Goal: Information Seeking & Learning: Learn about a topic

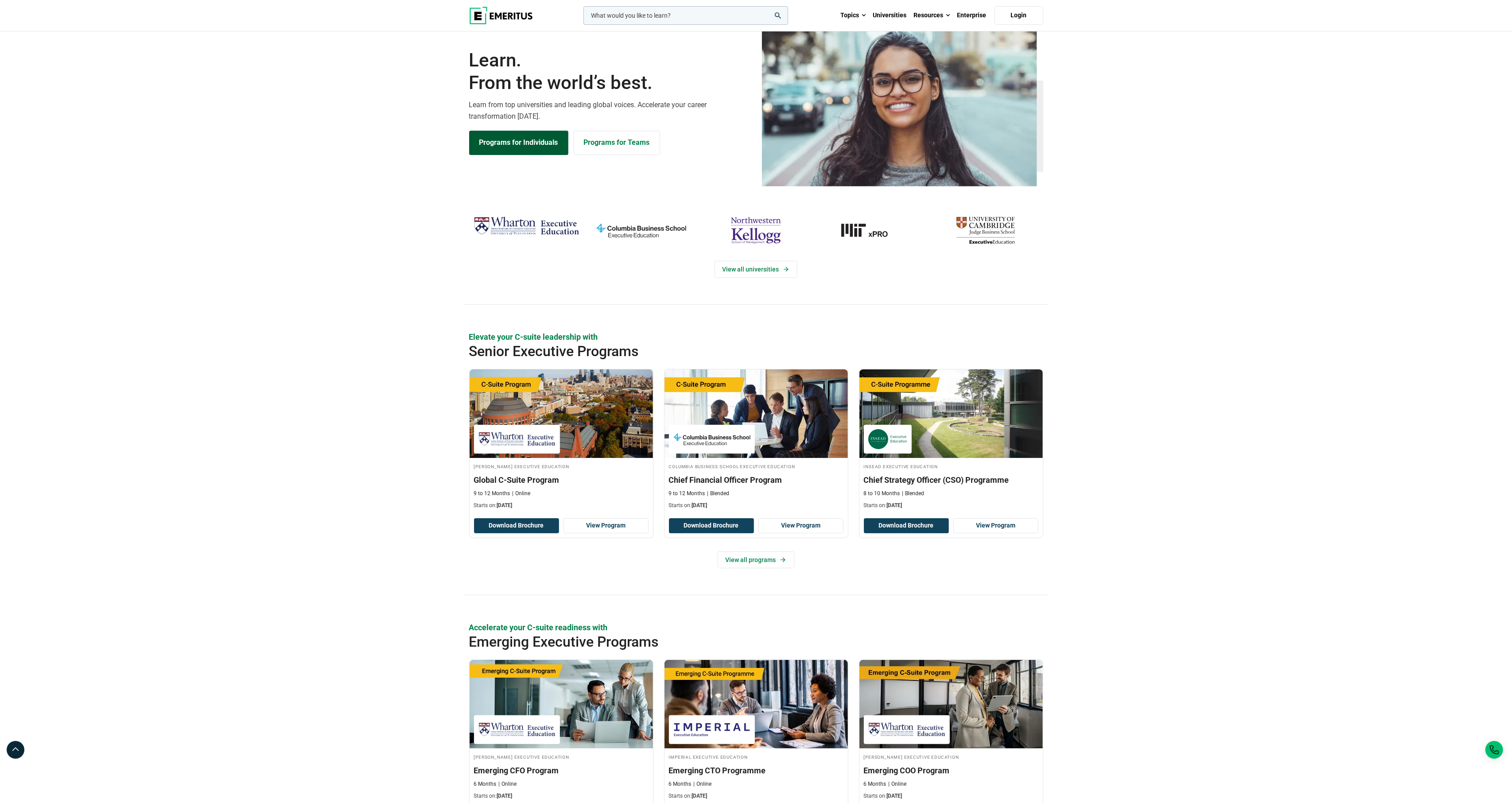
click at [522, 155] on link "Programs for Individuals" at bounding box center [519, 142] width 99 height 24
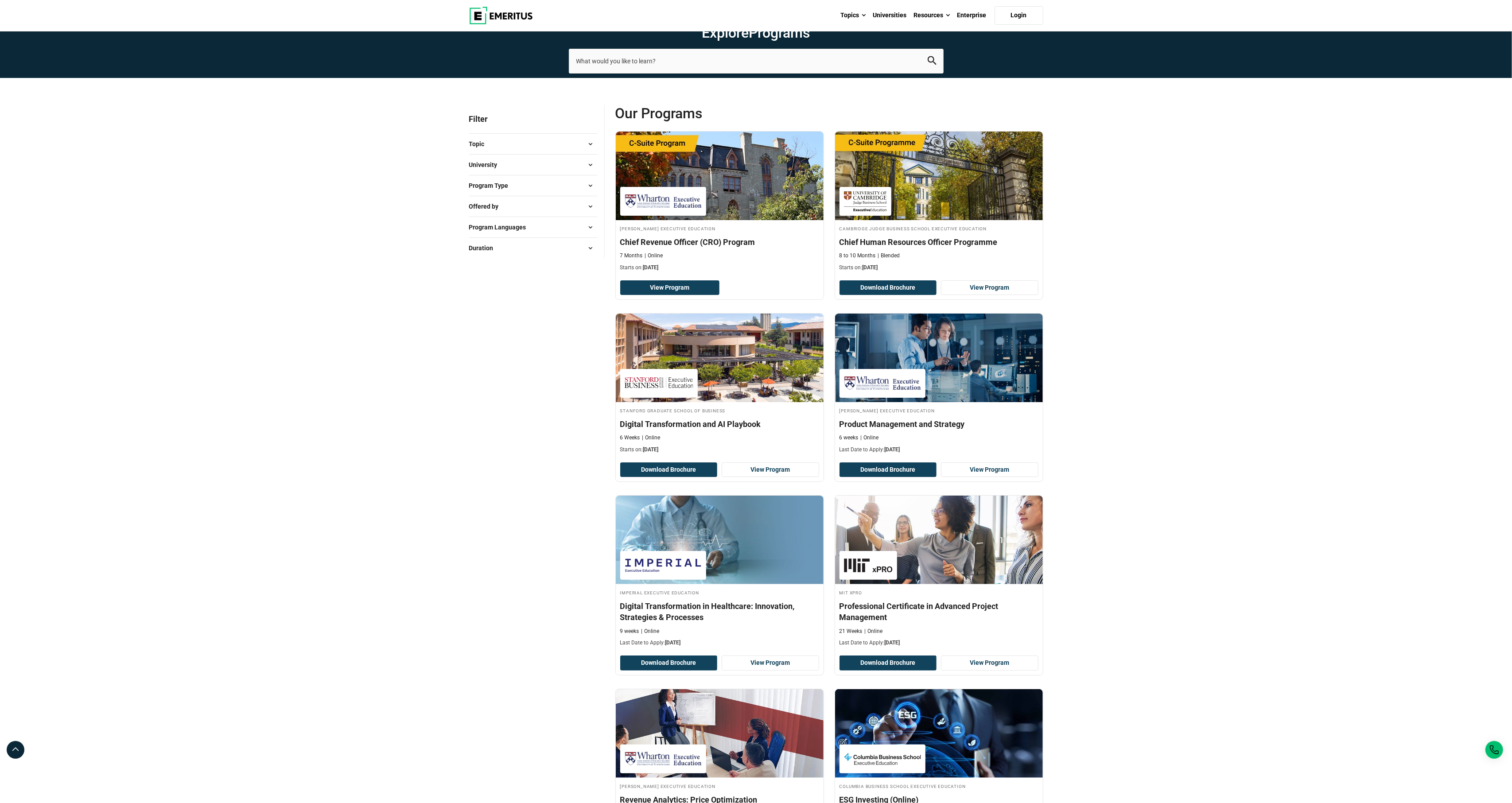
click at [527, 150] on button "Topic" at bounding box center [533, 144] width 128 height 13
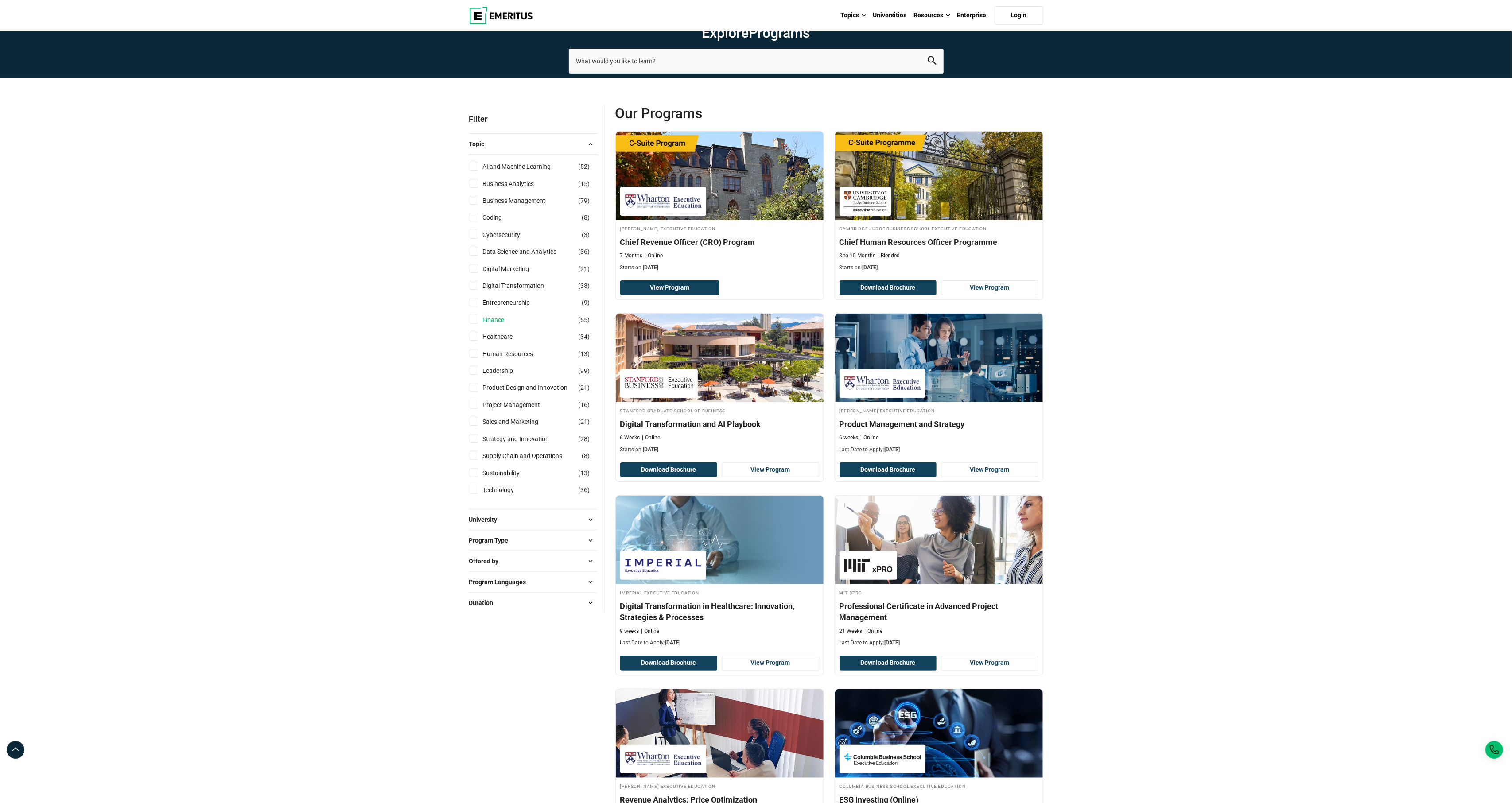
click at [493, 324] on link "Finance" at bounding box center [502, 320] width 39 height 10
checkbox input "true"
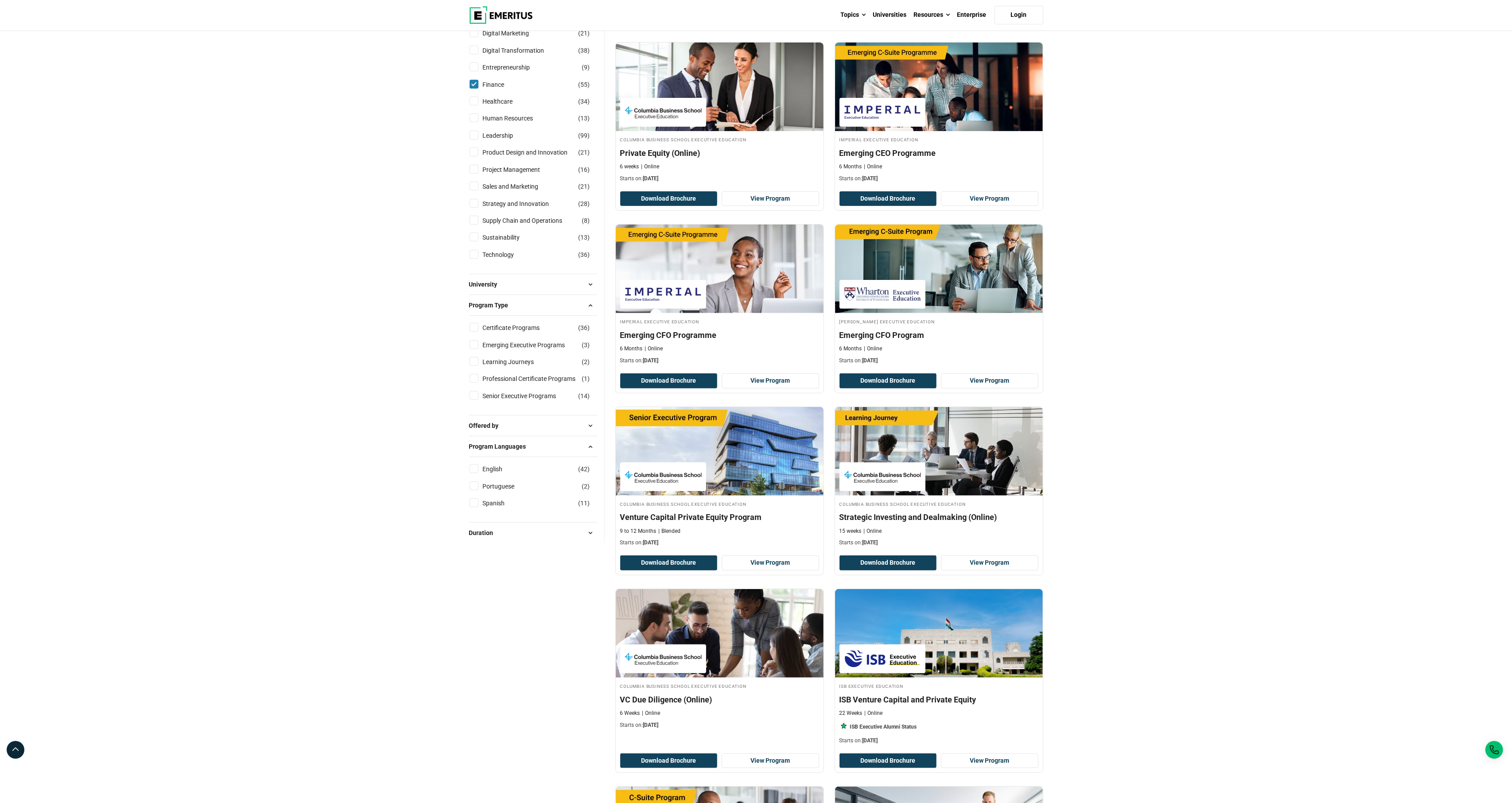
scroll to position [359, 0]
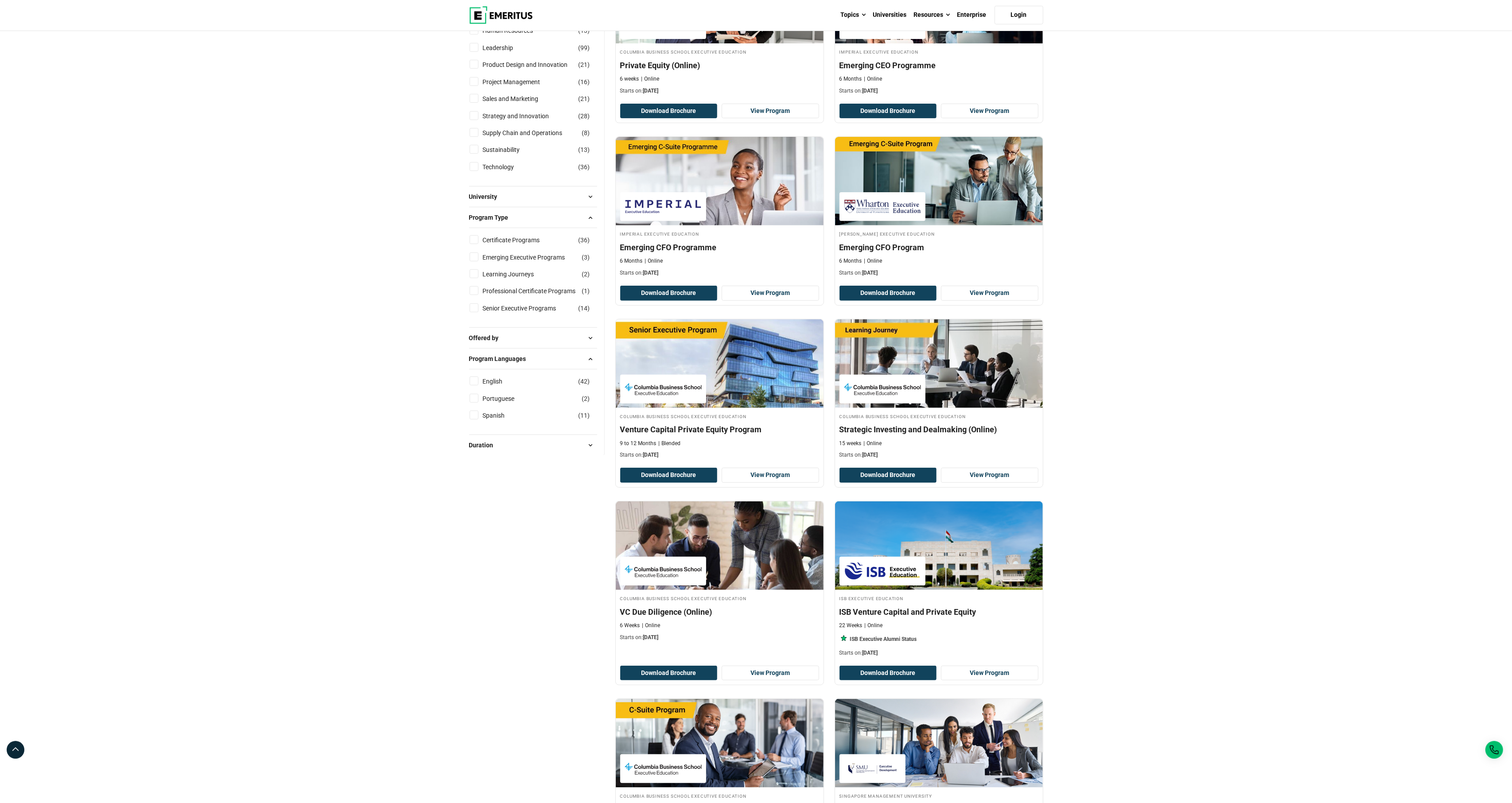
click at [520, 204] on button "University" at bounding box center [533, 197] width 128 height 13
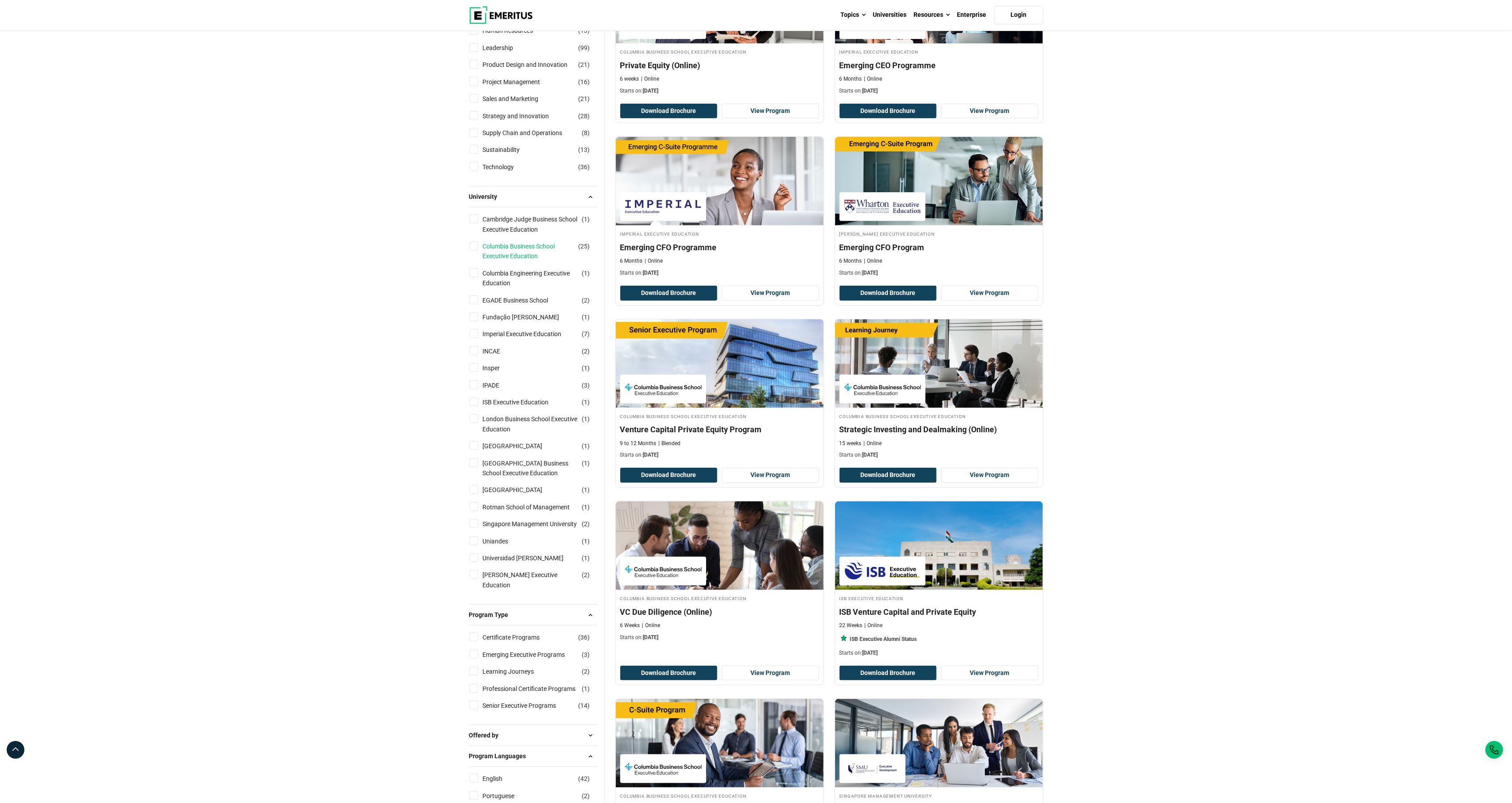
click at [516, 262] on link "Columbia Business School Executive Education" at bounding box center [540, 251] width 113 height 20
checkbox input "true"
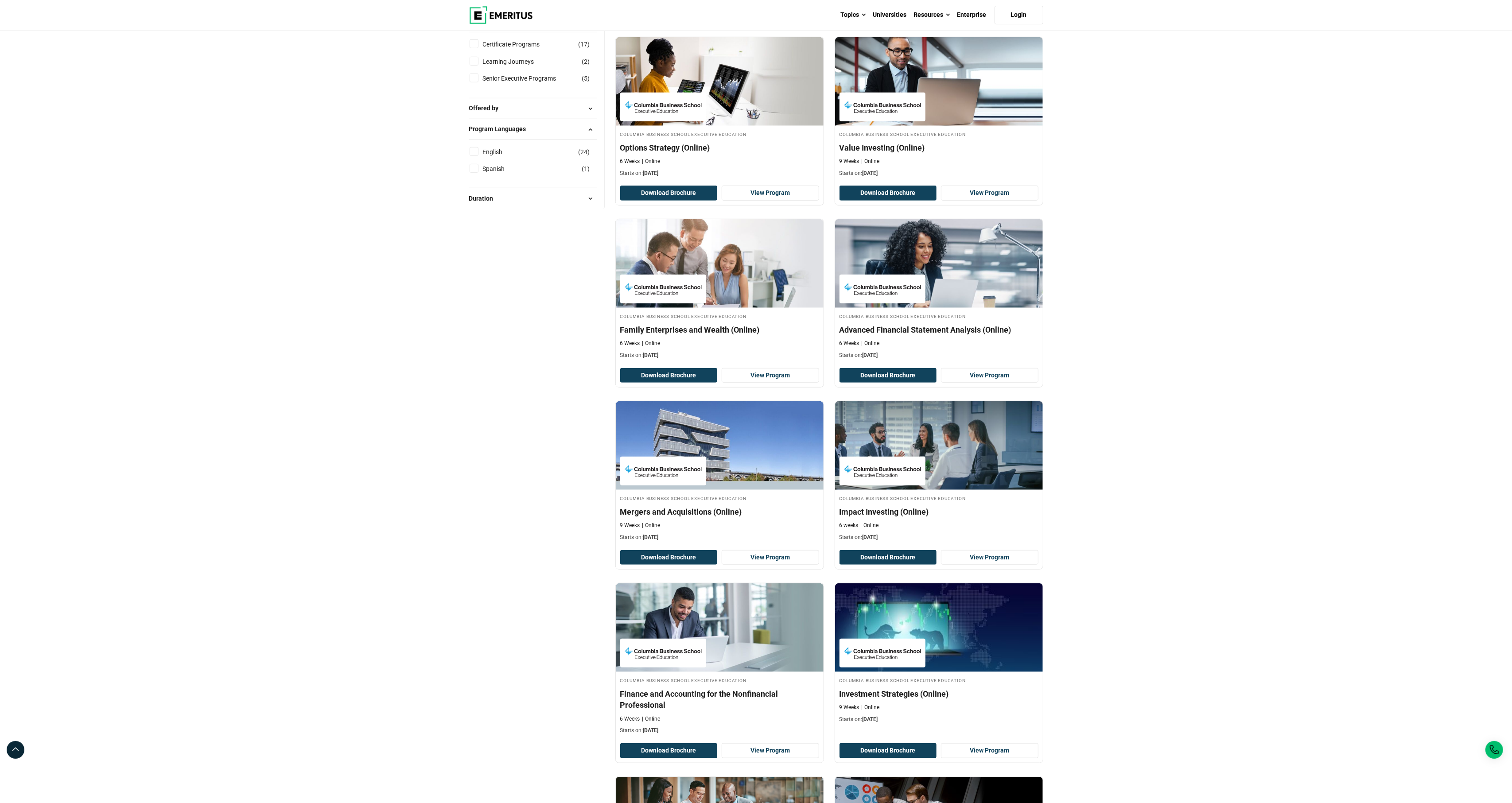
scroll to position [830, 0]
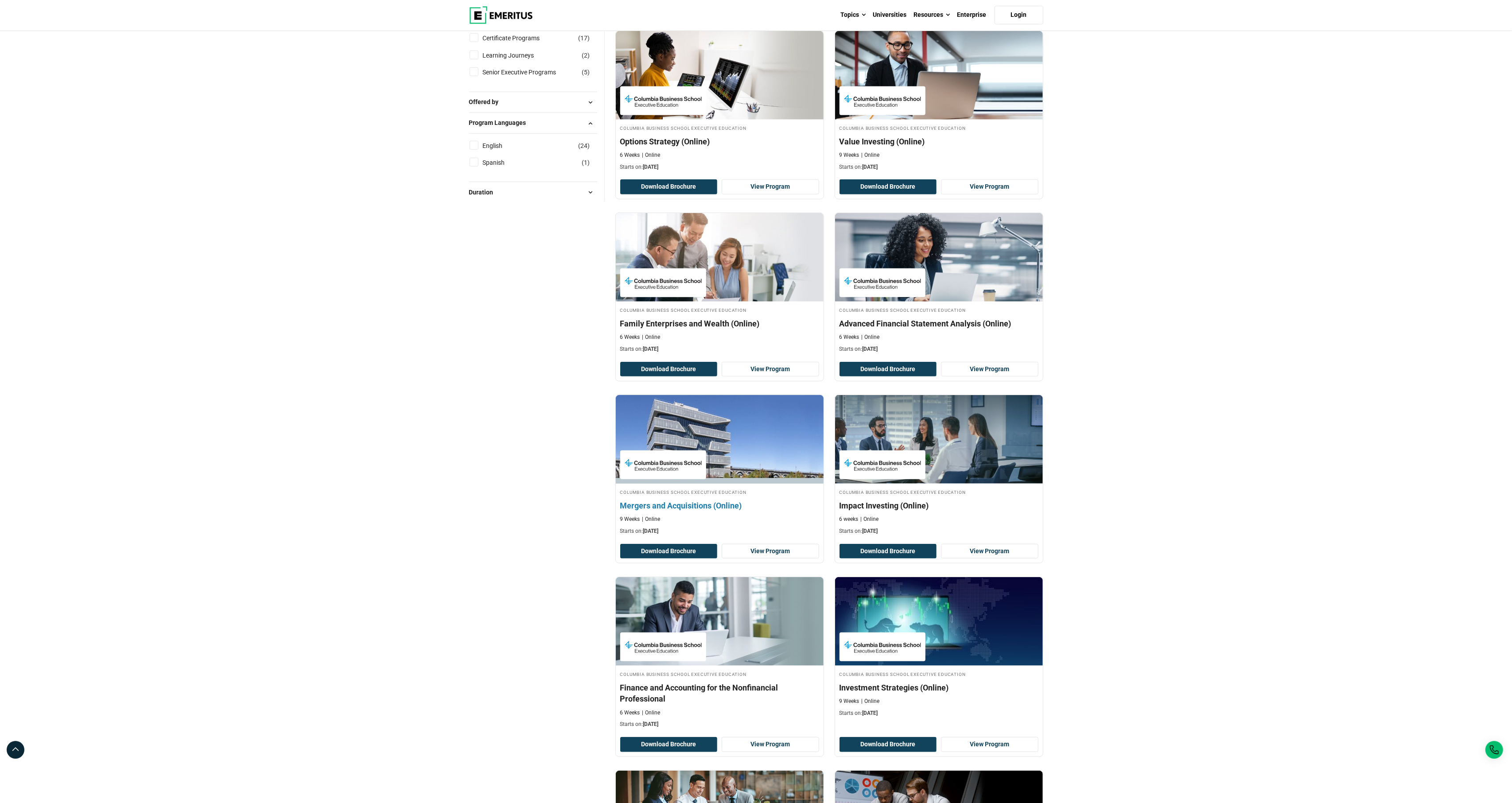
click at [676, 536] on div "Columbia Business School Executive Education Mergers and Acquisitions (Online) …" at bounding box center [719, 511] width 207 height 47
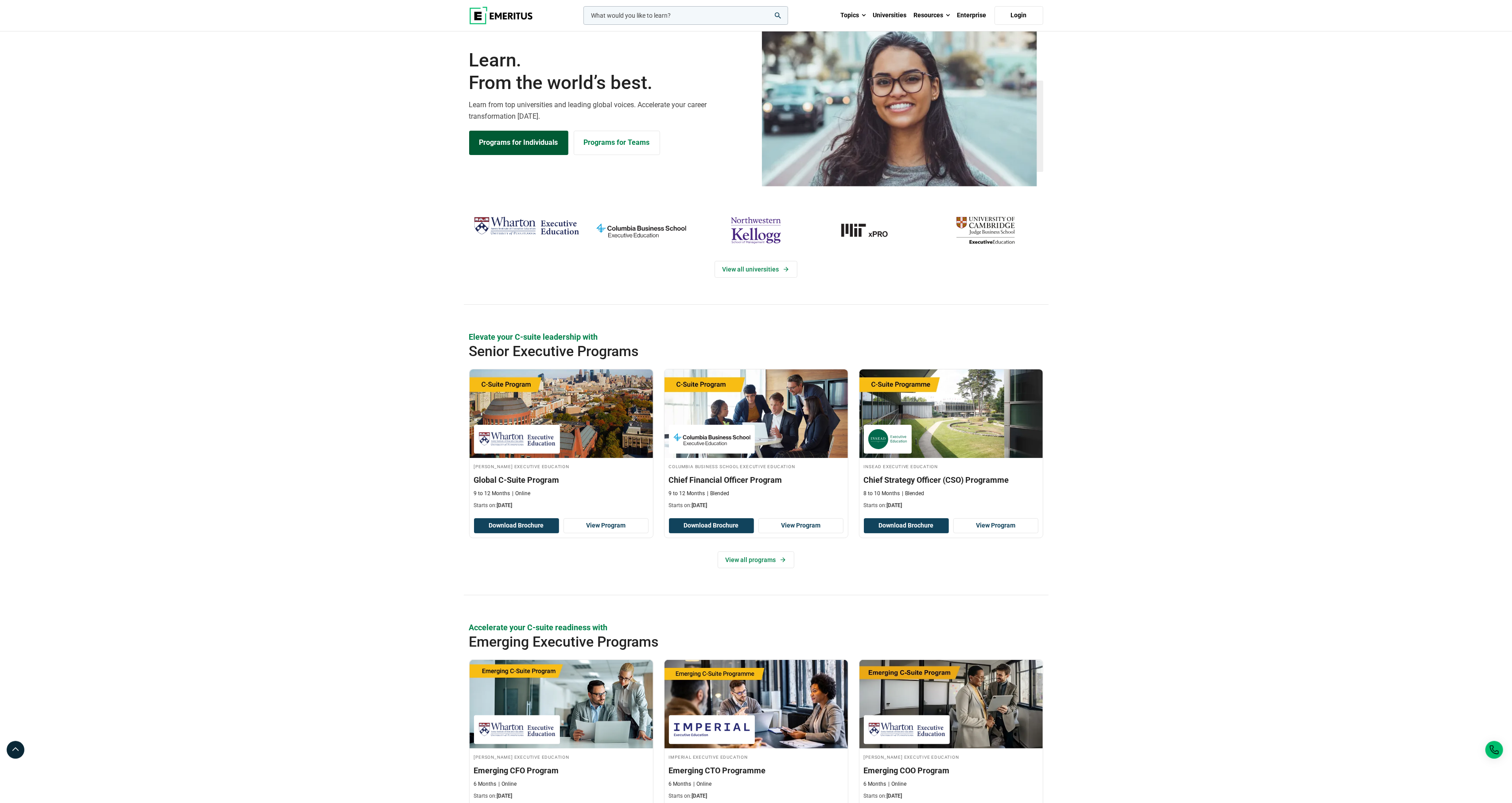
click at [528, 155] on link "Programs for Individuals" at bounding box center [519, 142] width 99 height 24
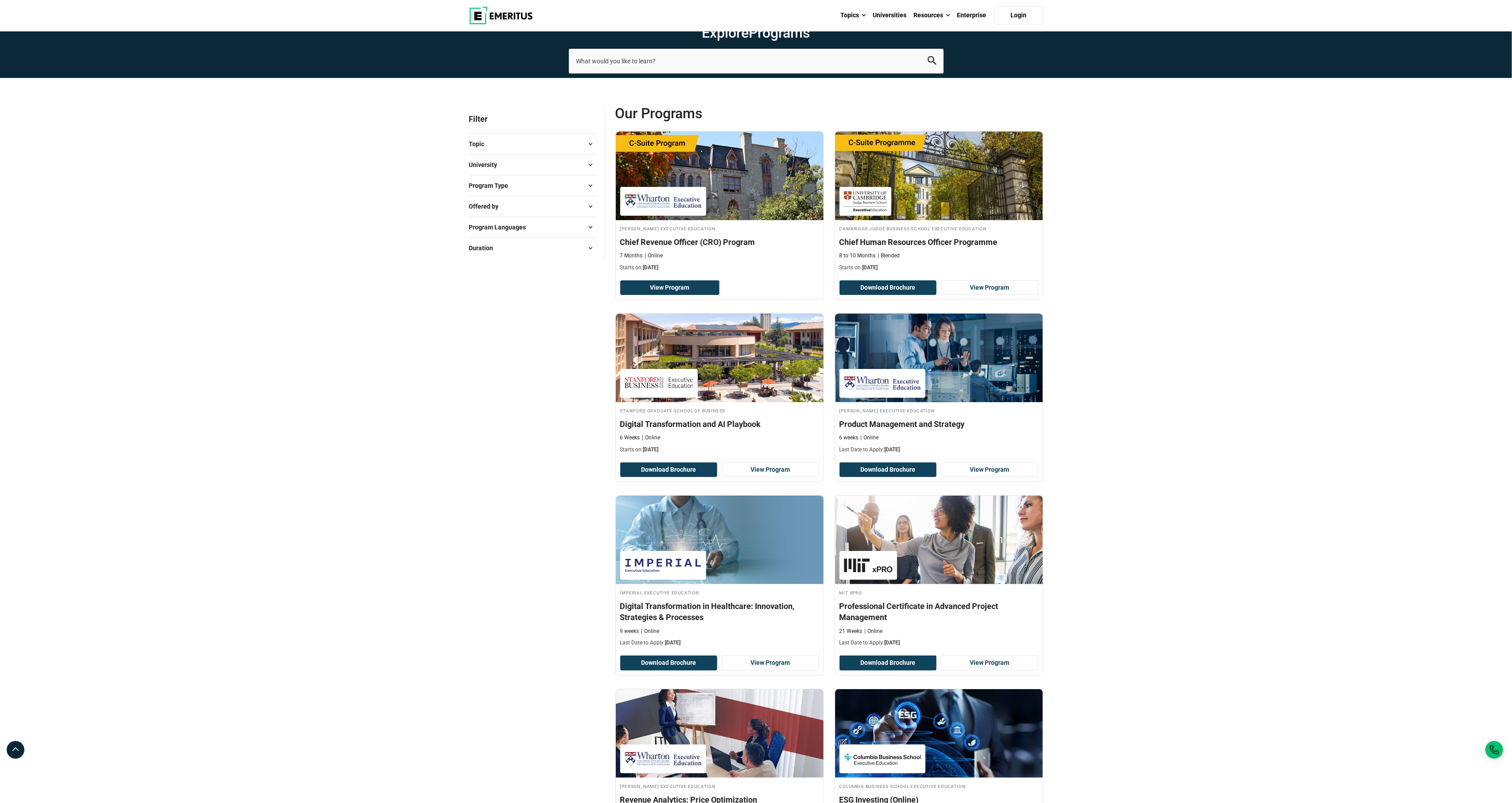
click at [499, 169] on span "University" at bounding box center [486, 165] width 35 height 10
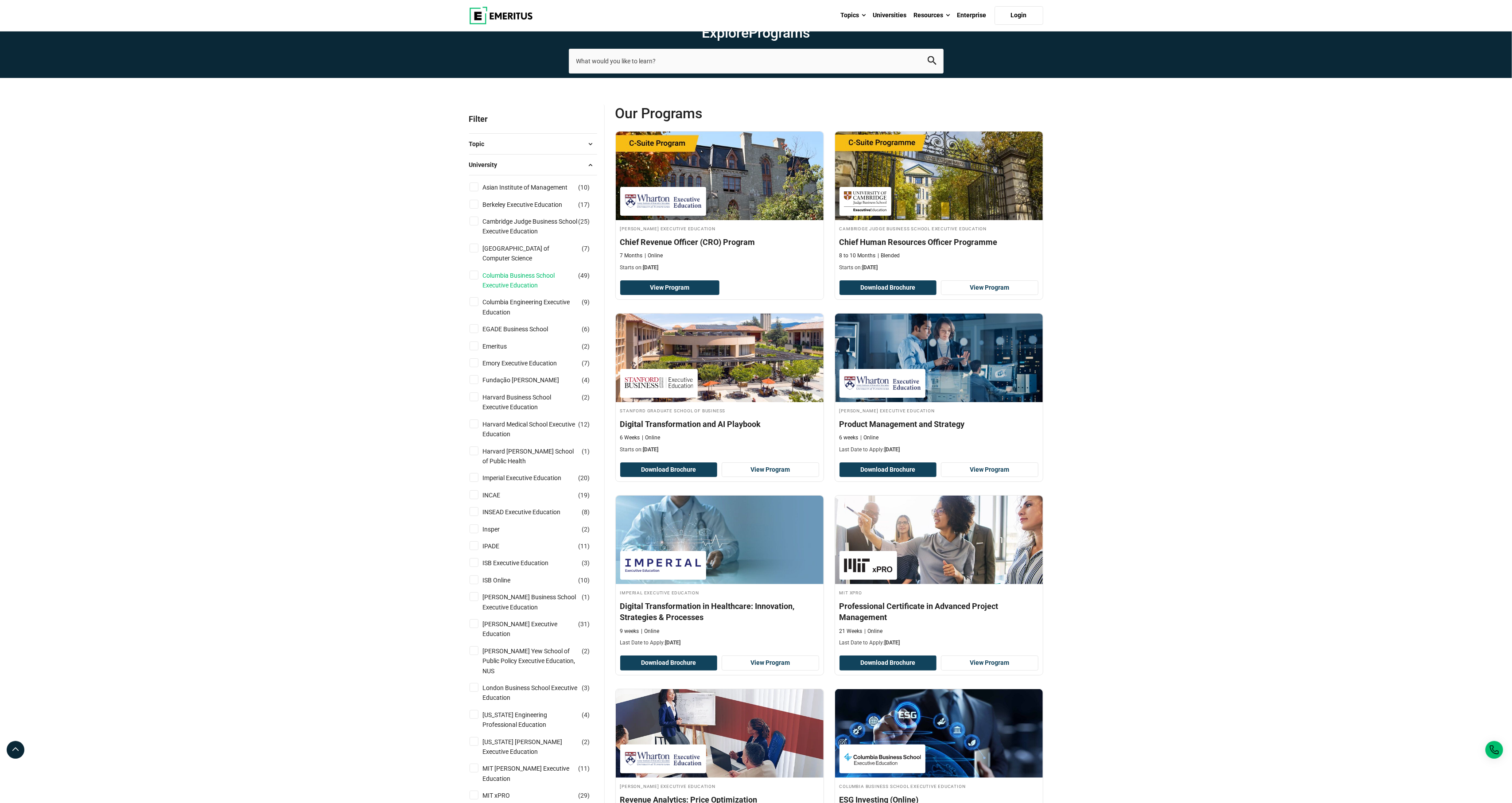
click at [515, 290] on link "Columbia Business School Executive Education" at bounding box center [540, 281] width 113 height 20
checkbox input "true"
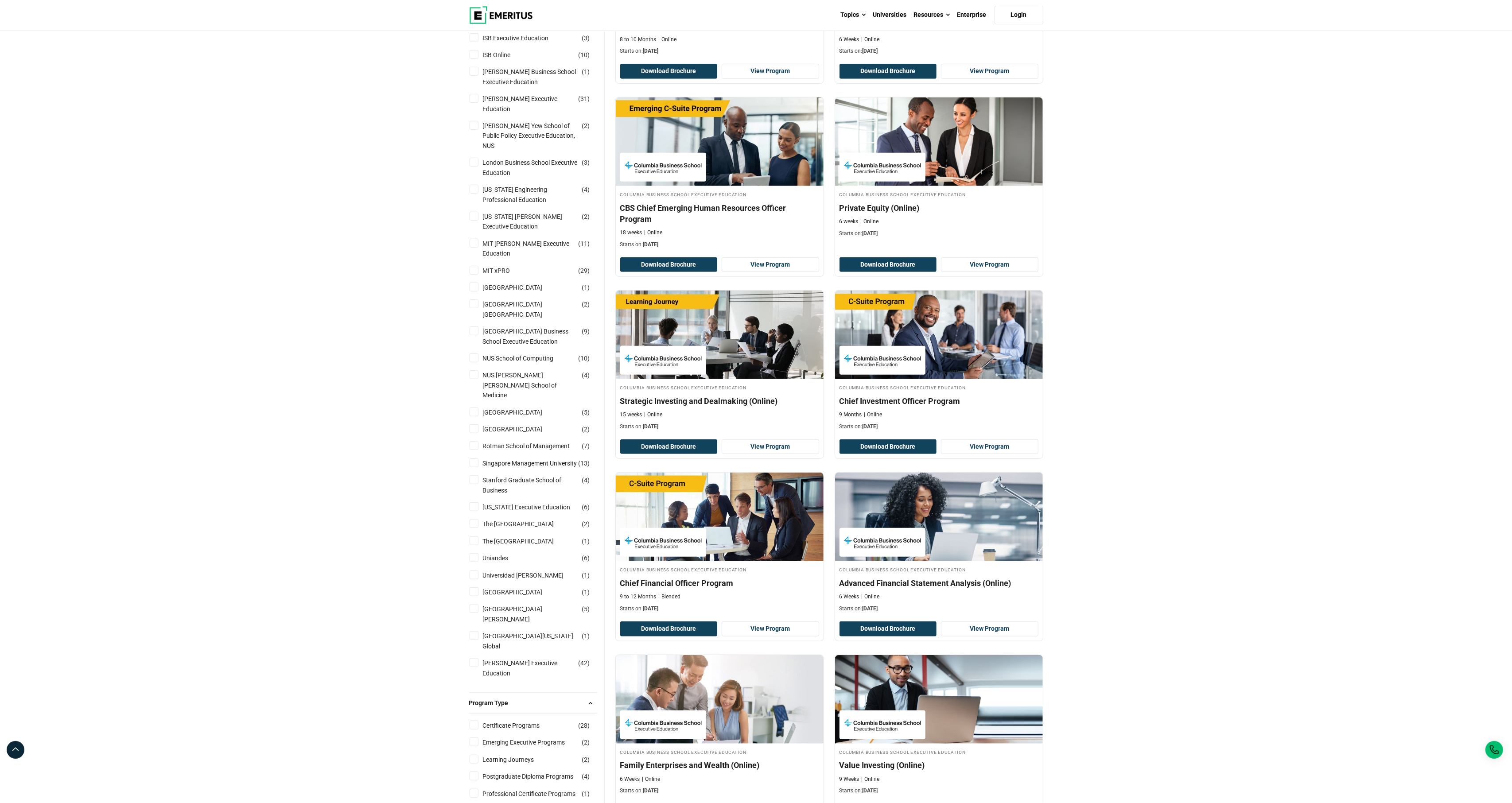
scroll to position [764, 0]
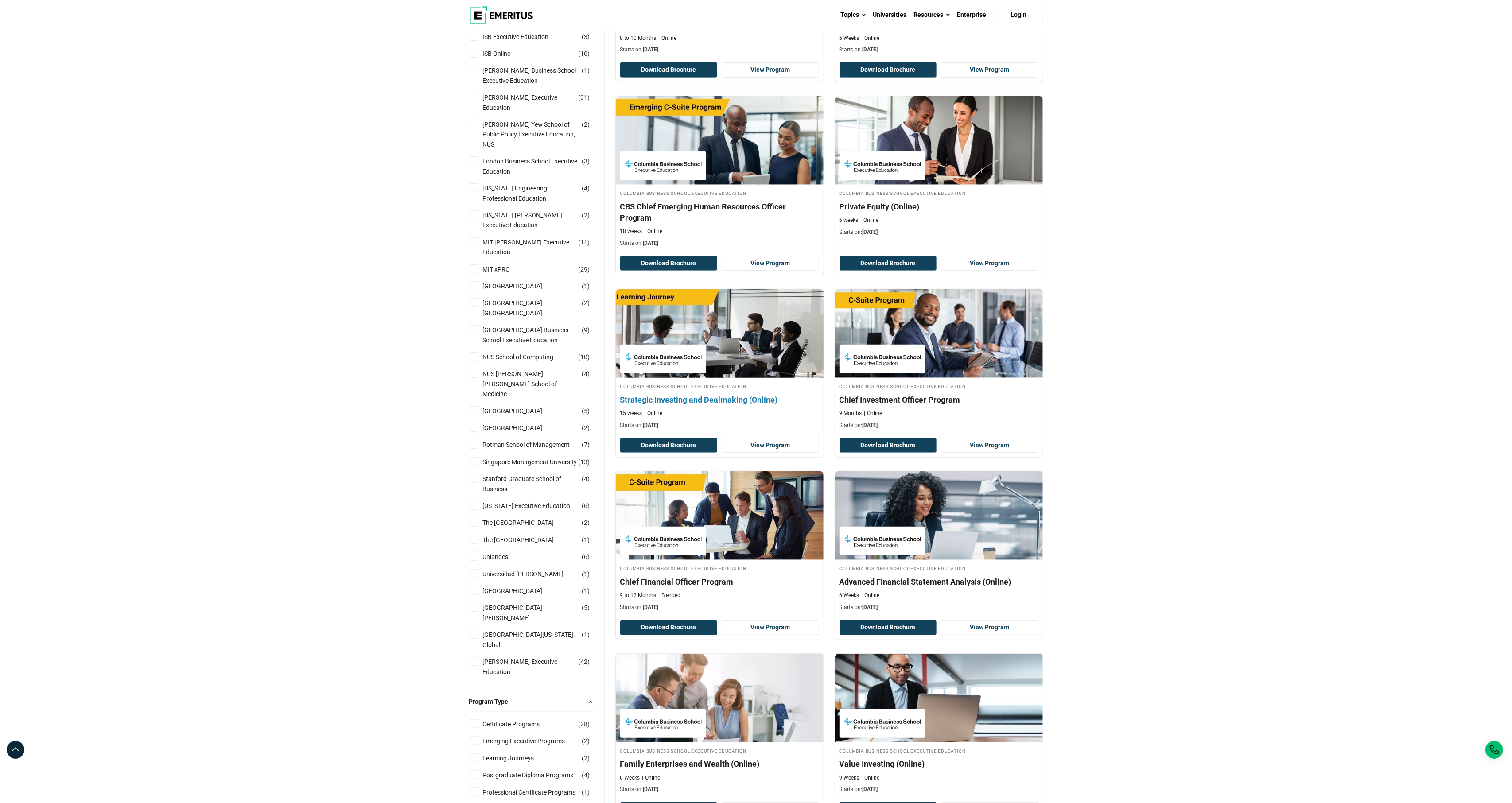
click at [770, 390] on h4 "Columbia Business School Executive Education" at bounding box center [719, 386] width 199 height 8
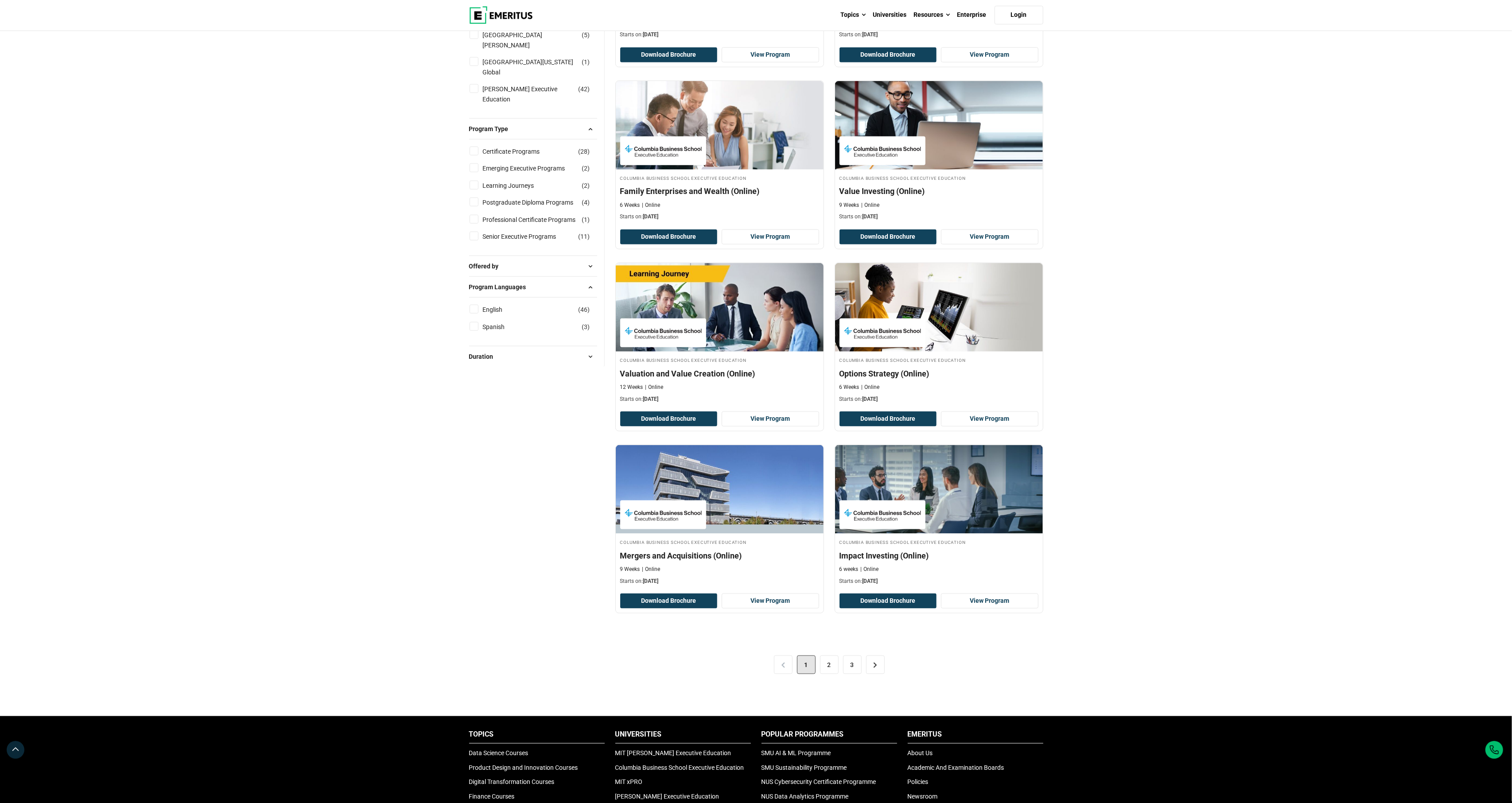
scroll to position [1339, 0]
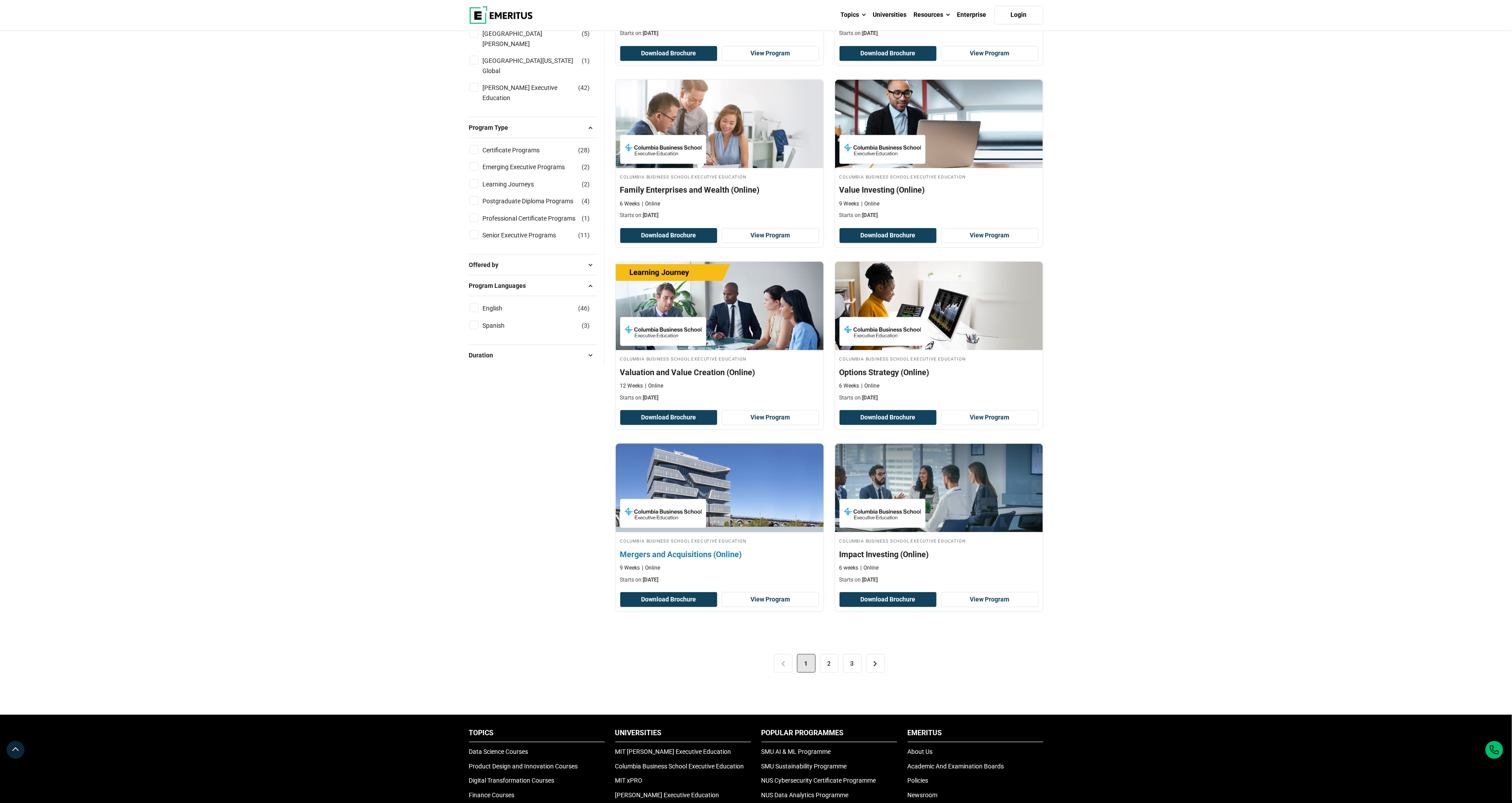
click at [695, 528] on div at bounding box center [663, 514] width 86 height 29
click at [883, 673] on link ">" at bounding box center [875, 664] width 19 height 19
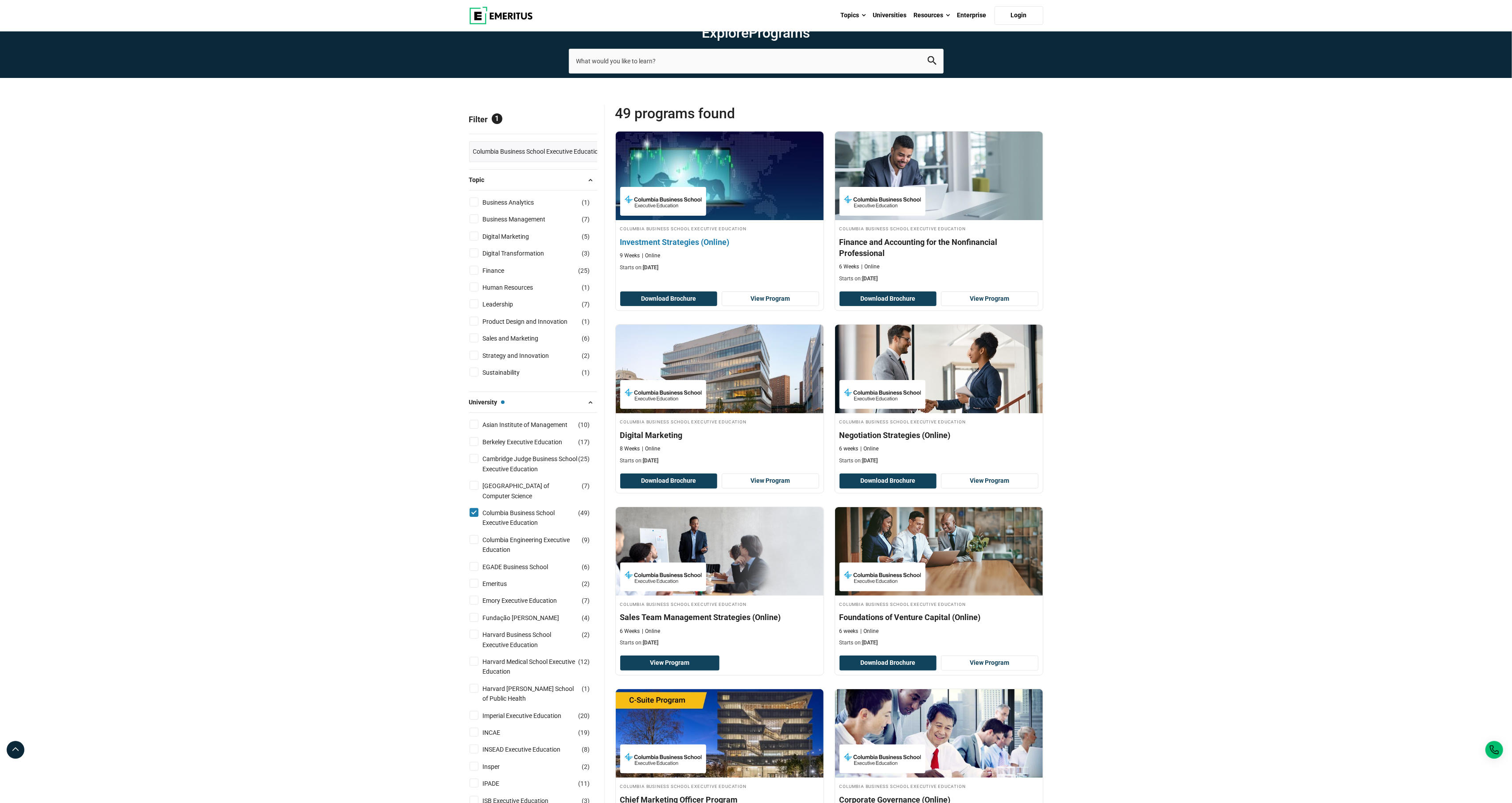
click at [729, 271] on p "Starts on: October 30, 2025" at bounding box center [719, 268] width 199 height 8
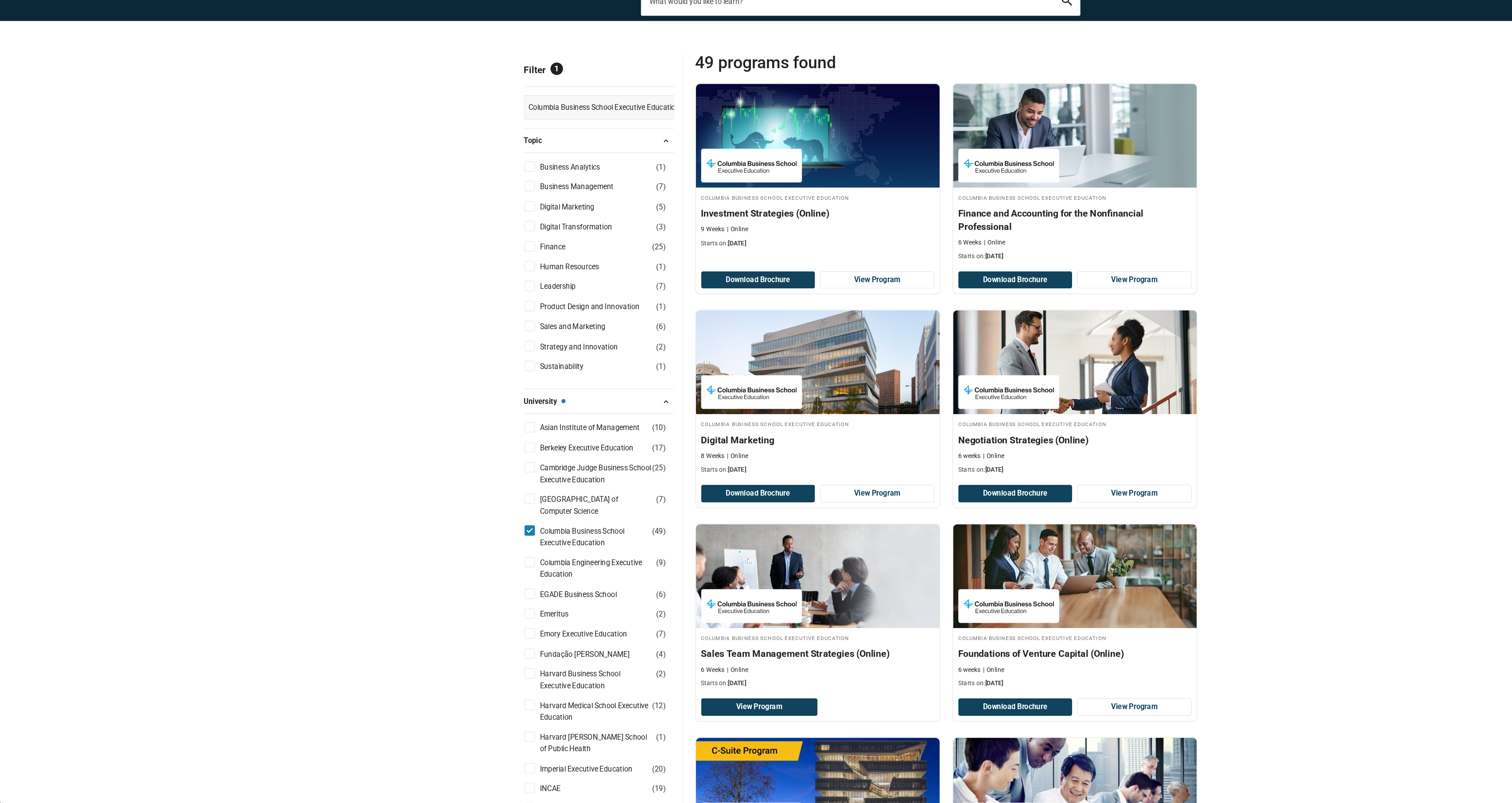
click at [673, 49] on input "search-page" at bounding box center [756, 61] width 375 height 25
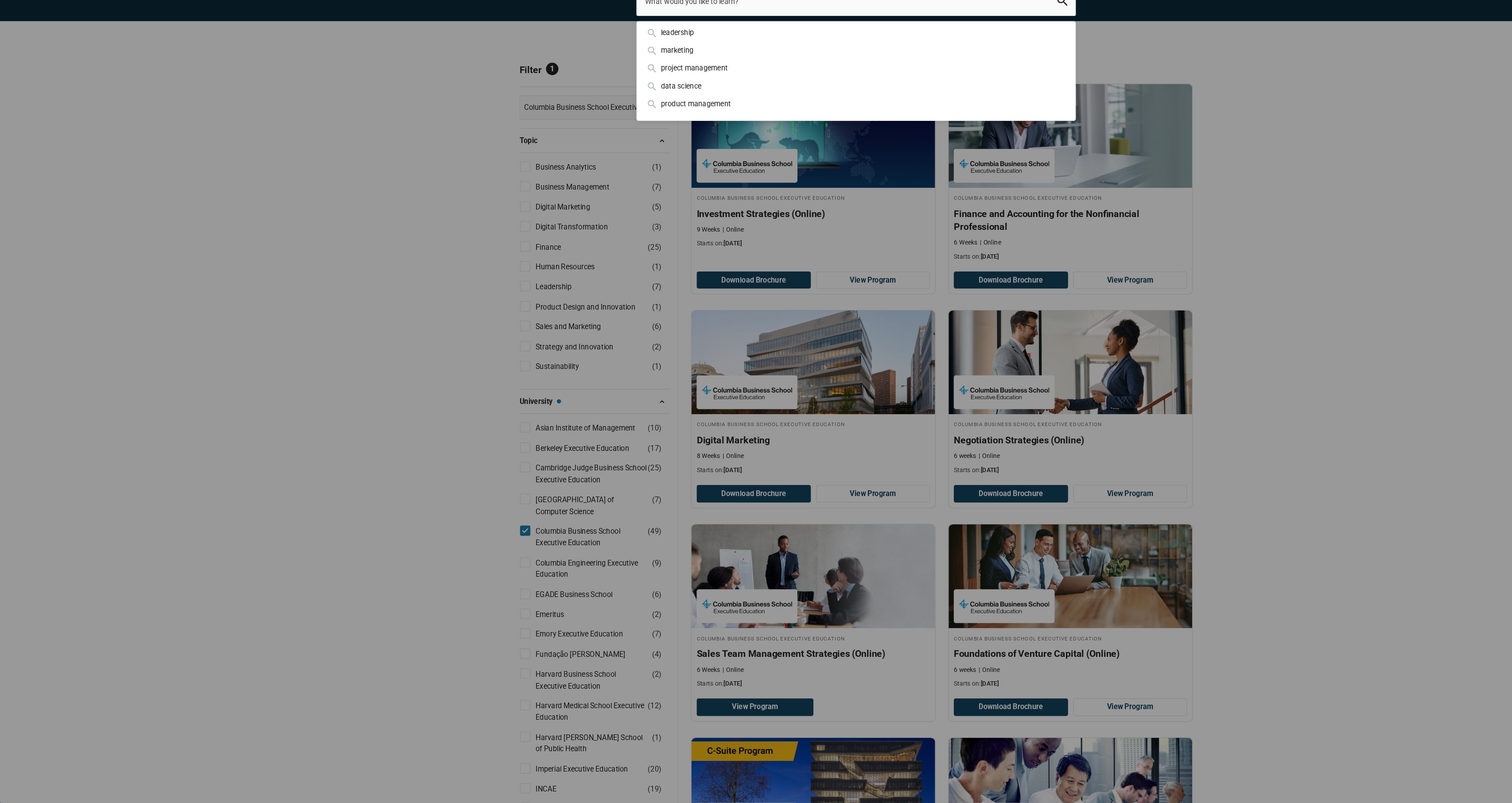
click at [565, 73] on div "leadership marketing project management data science product management" at bounding box center [753, 61] width 375 height 25
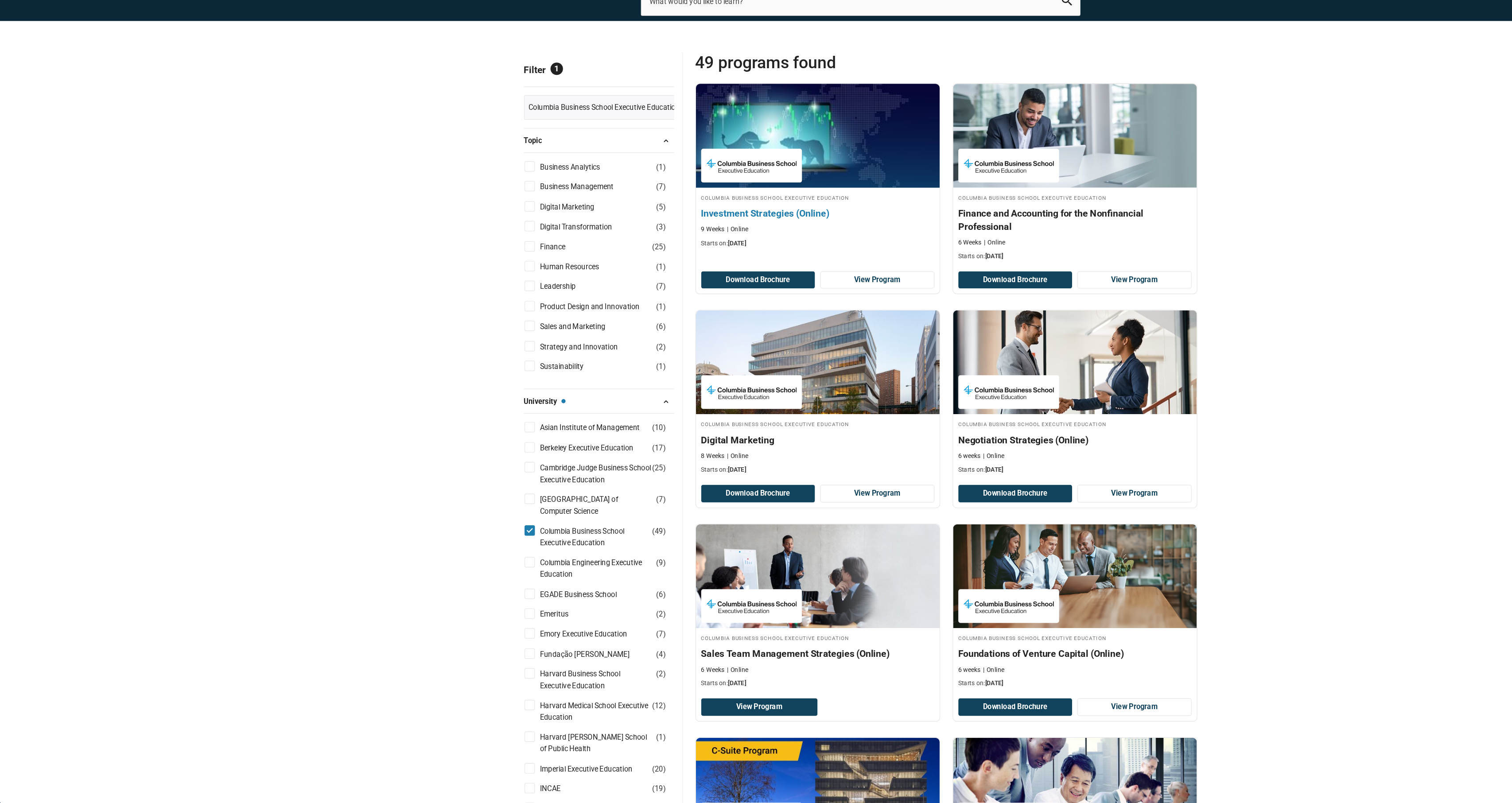
click at [646, 252] on div "9 Weeks Online" at bounding box center [719, 256] width 199 height 8
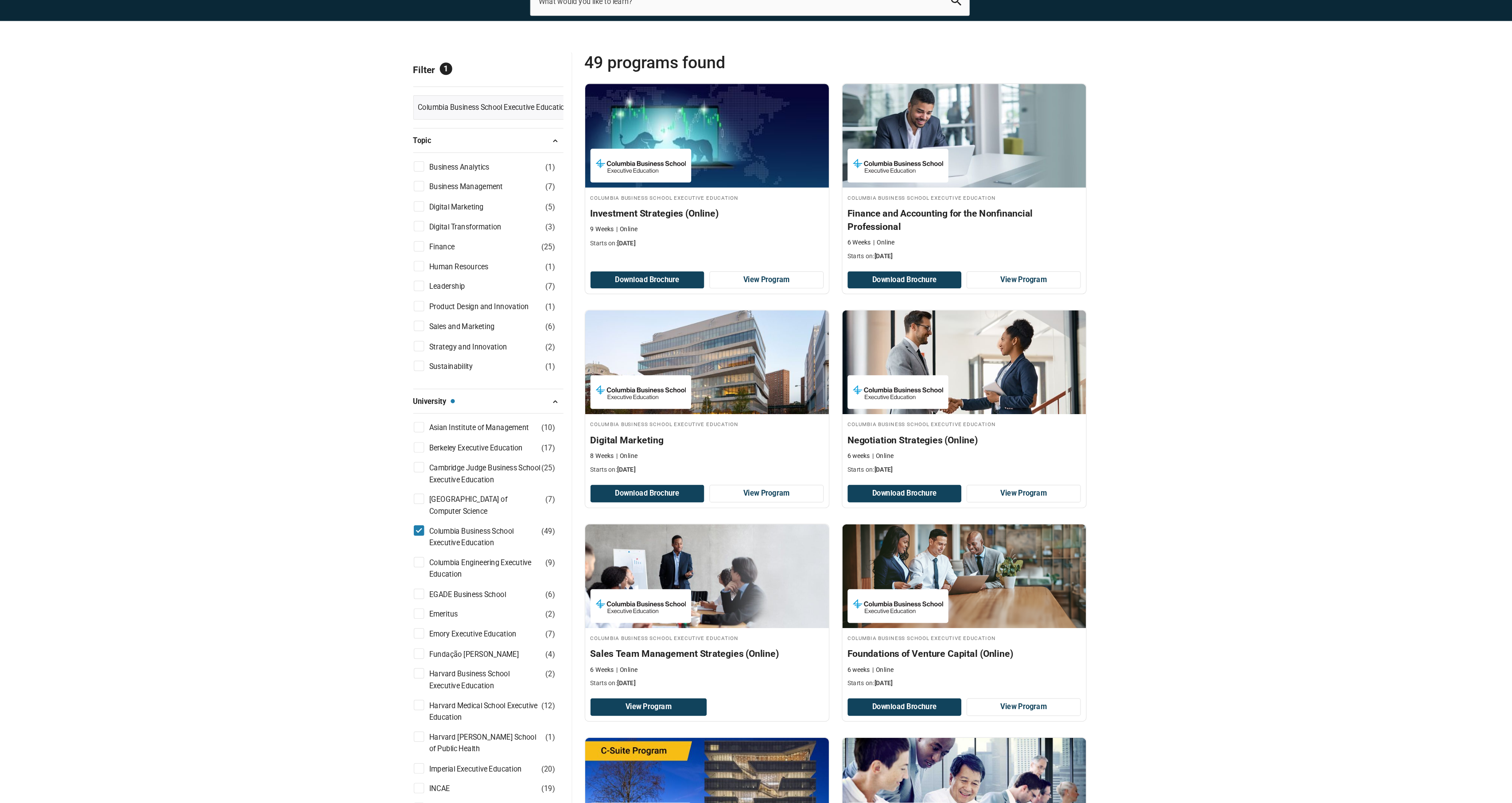
click at [570, 115] on span "Reset all" at bounding box center [583, 121] width 28 height 11
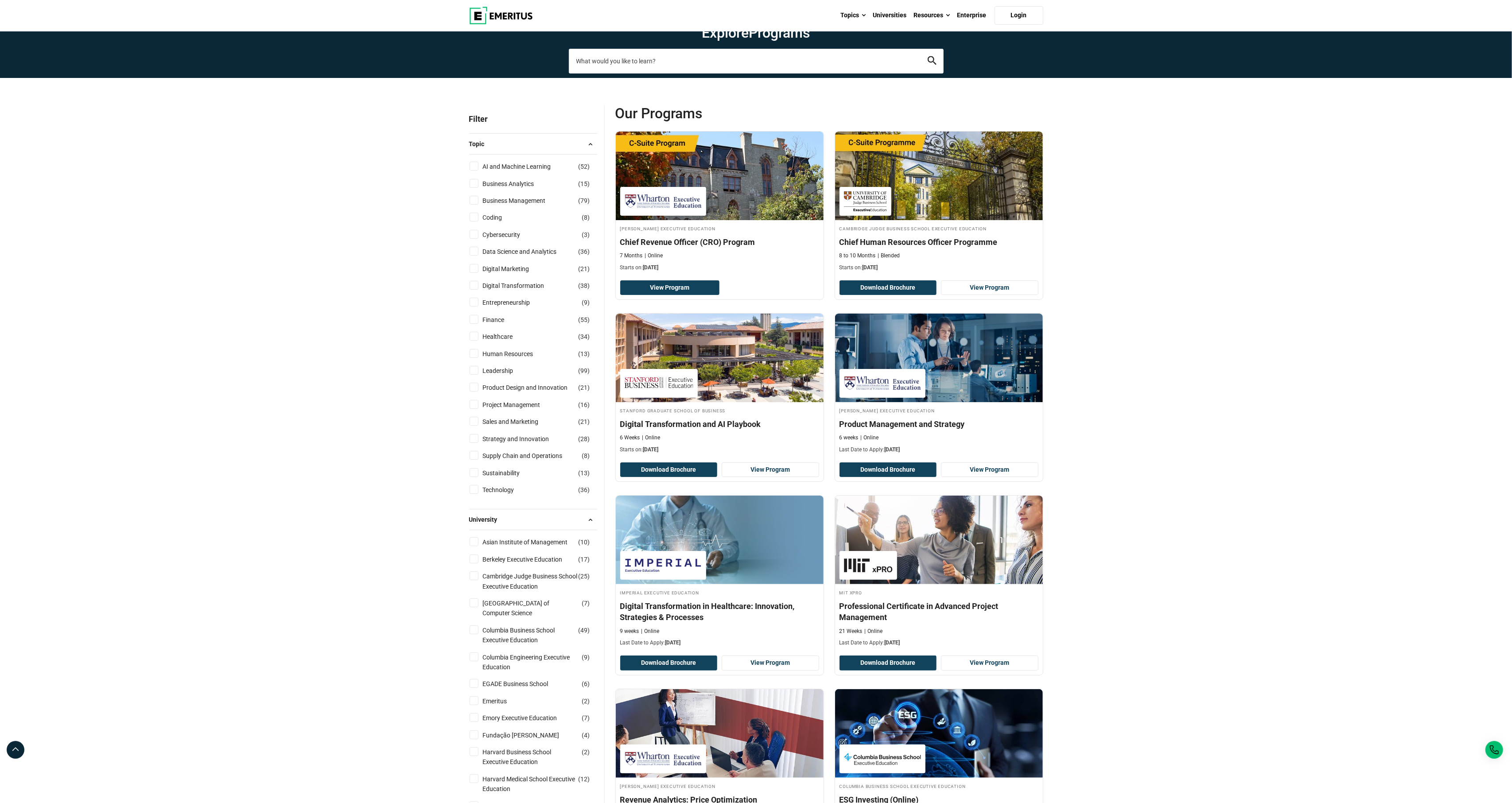
click at [637, 73] on input "search-page" at bounding box center [756, 61] width 375 height 25
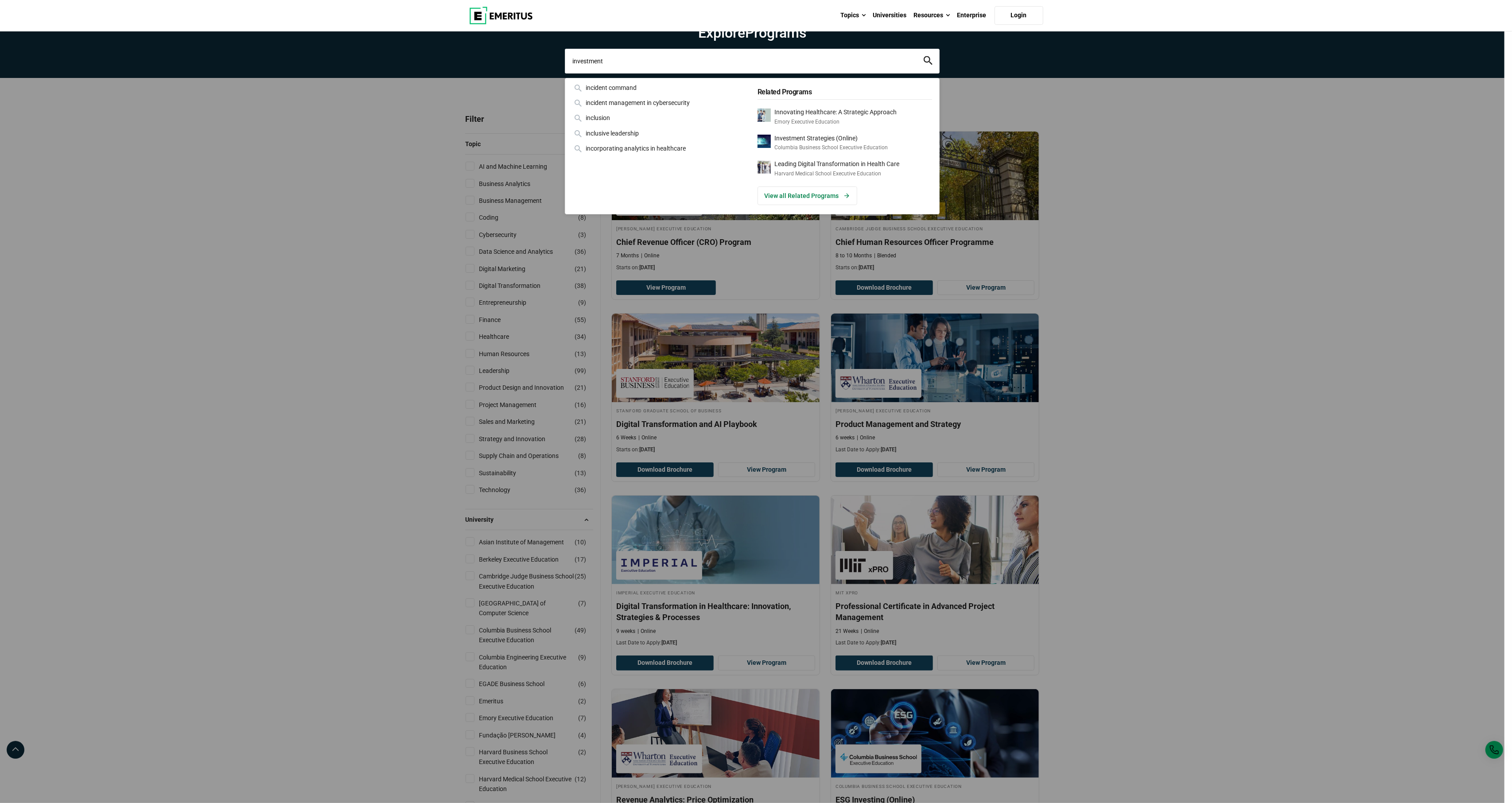
type input "investment"
click at [929, 66] on button "search" at bounding box center [928, 61] width 9 height 10
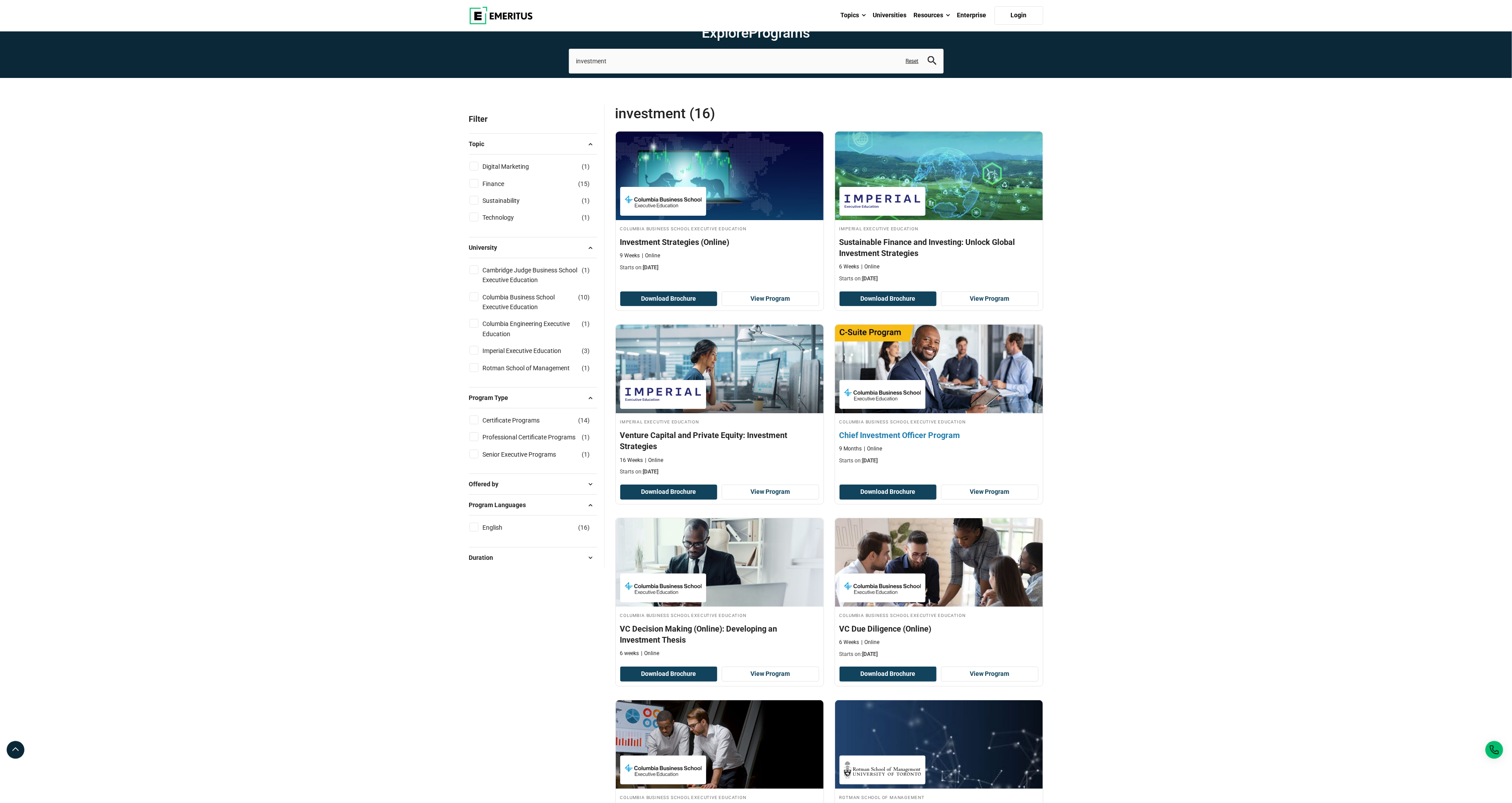
click at [889, 441] on h4 "Chief Investment Officer Program" at bounding box center [938, 436] width 199 height 11
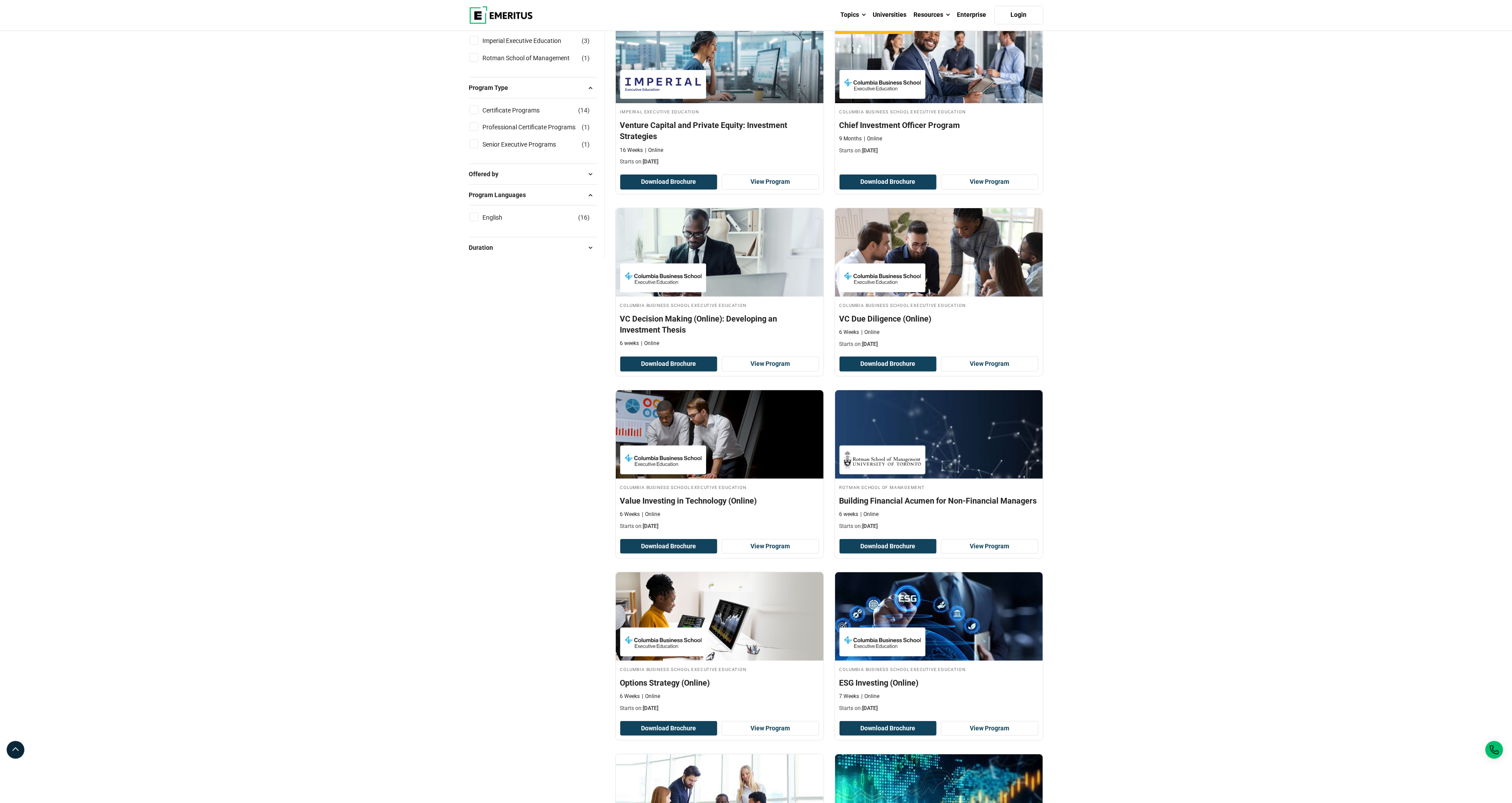
scroll to position [310, 0]
click at [753, 506] on h4 "Value Investing in Technology (Online)" at bounding box center [719, 500] width 199 height 11
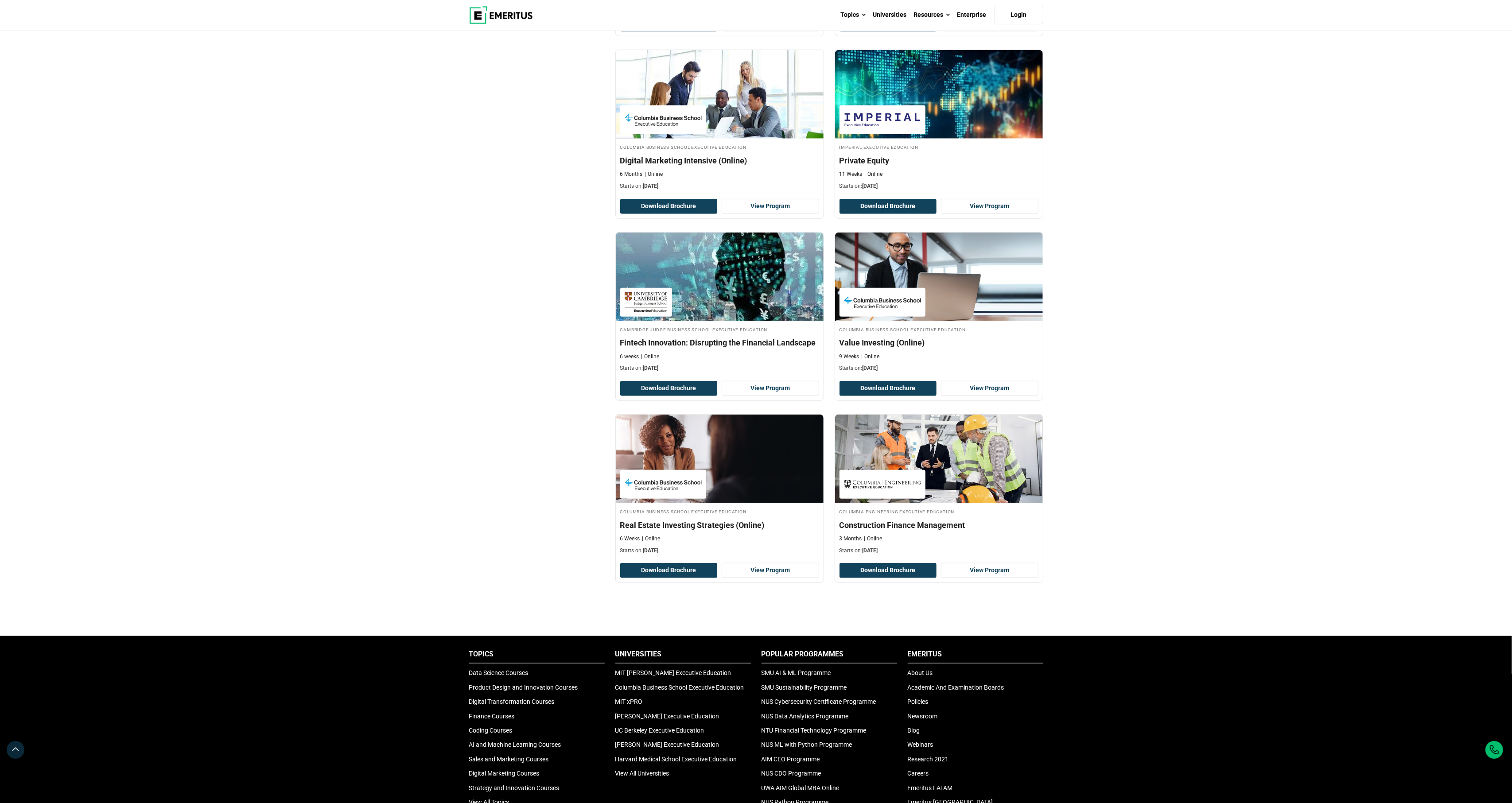
scroll to position [1013, 0]
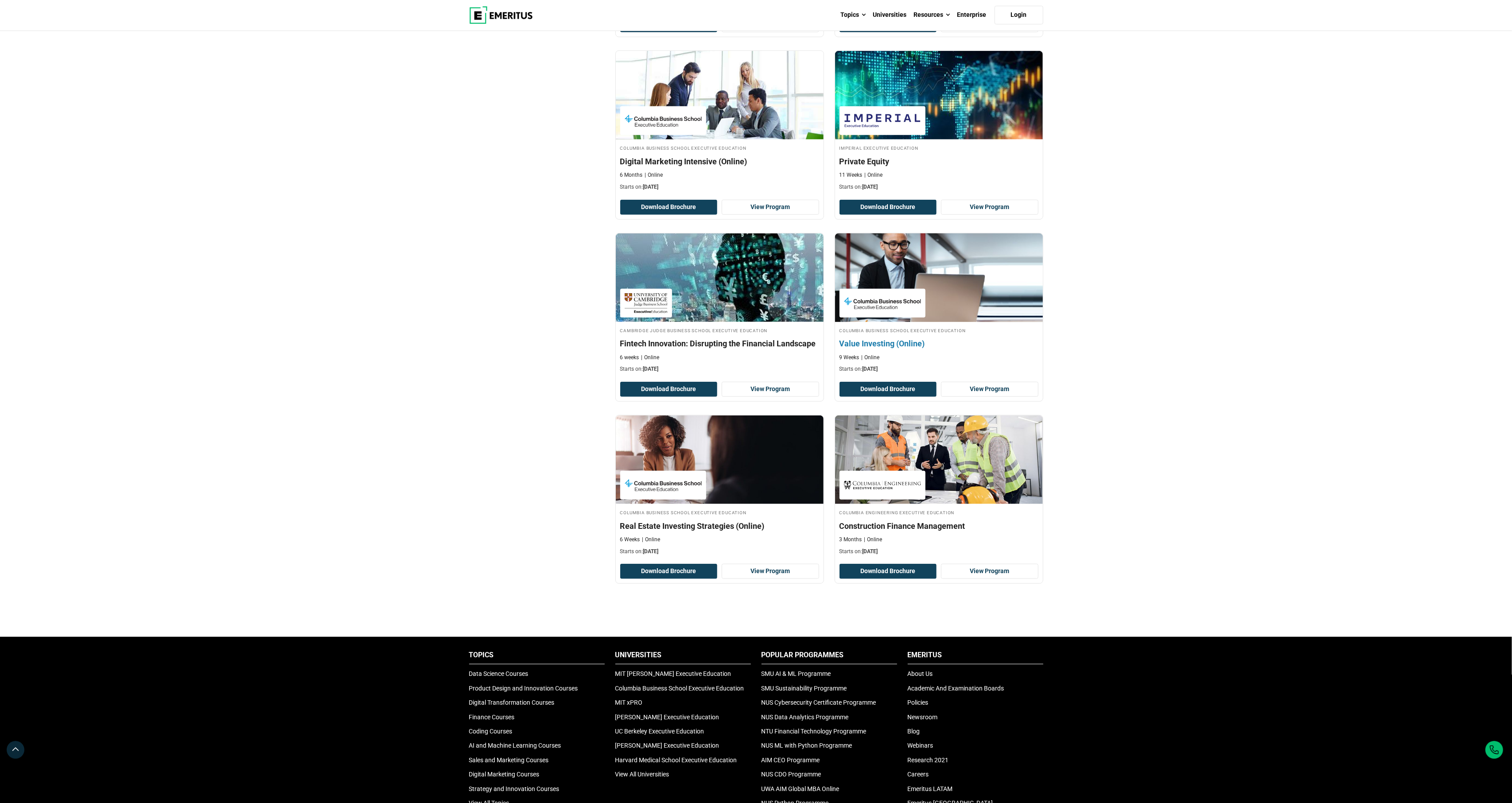
click at [984, 324] on img at bounding box center [939, 278] width 228 height 97
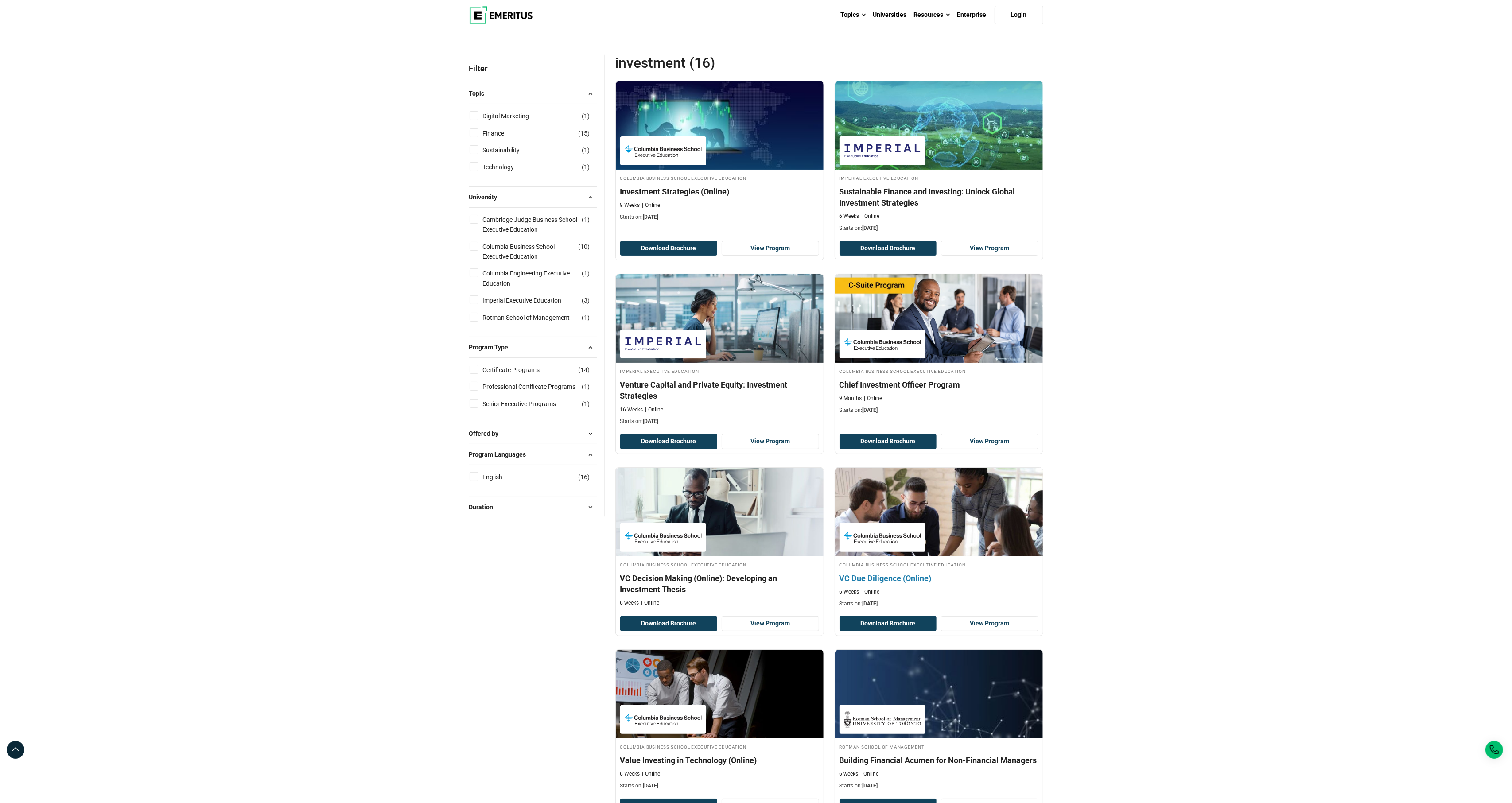
scroll to position [49, 0]
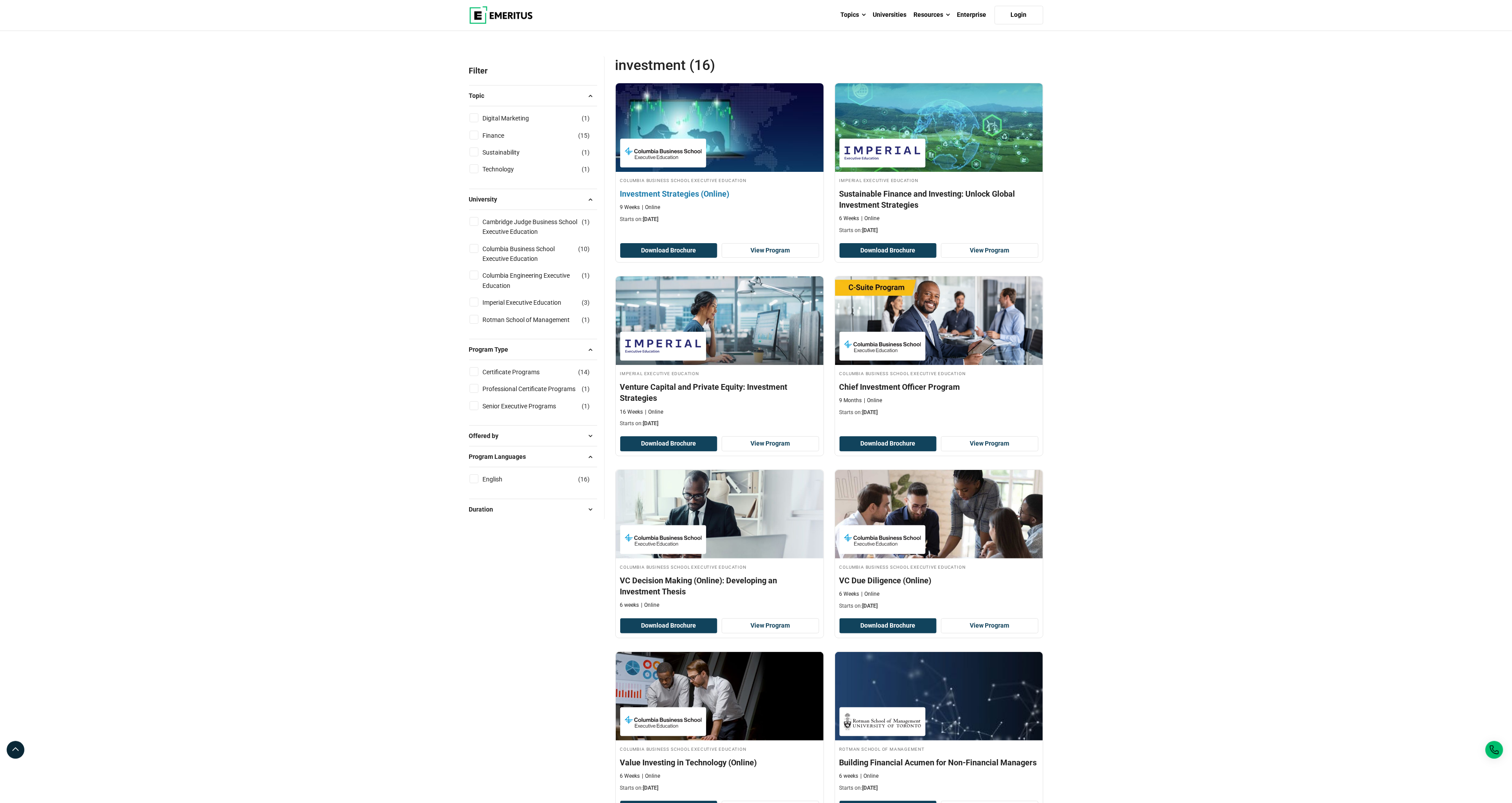
click at [772, 224] on div "Columbia Business School Executive Education Investment Strategies (Online) 9 W…" at bounding box center [719, 199] width 207 height 47
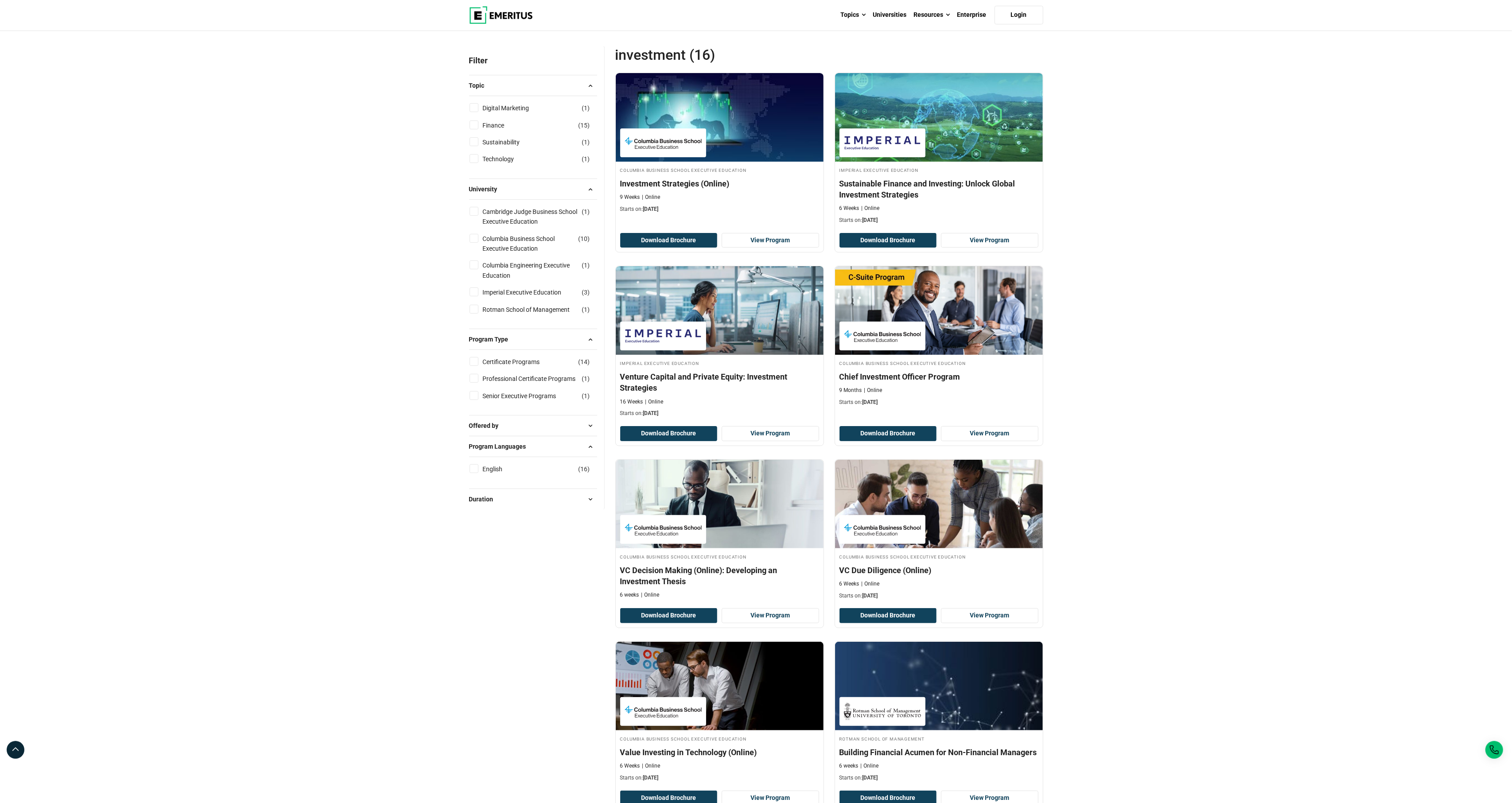
scroll to position [56, 0]
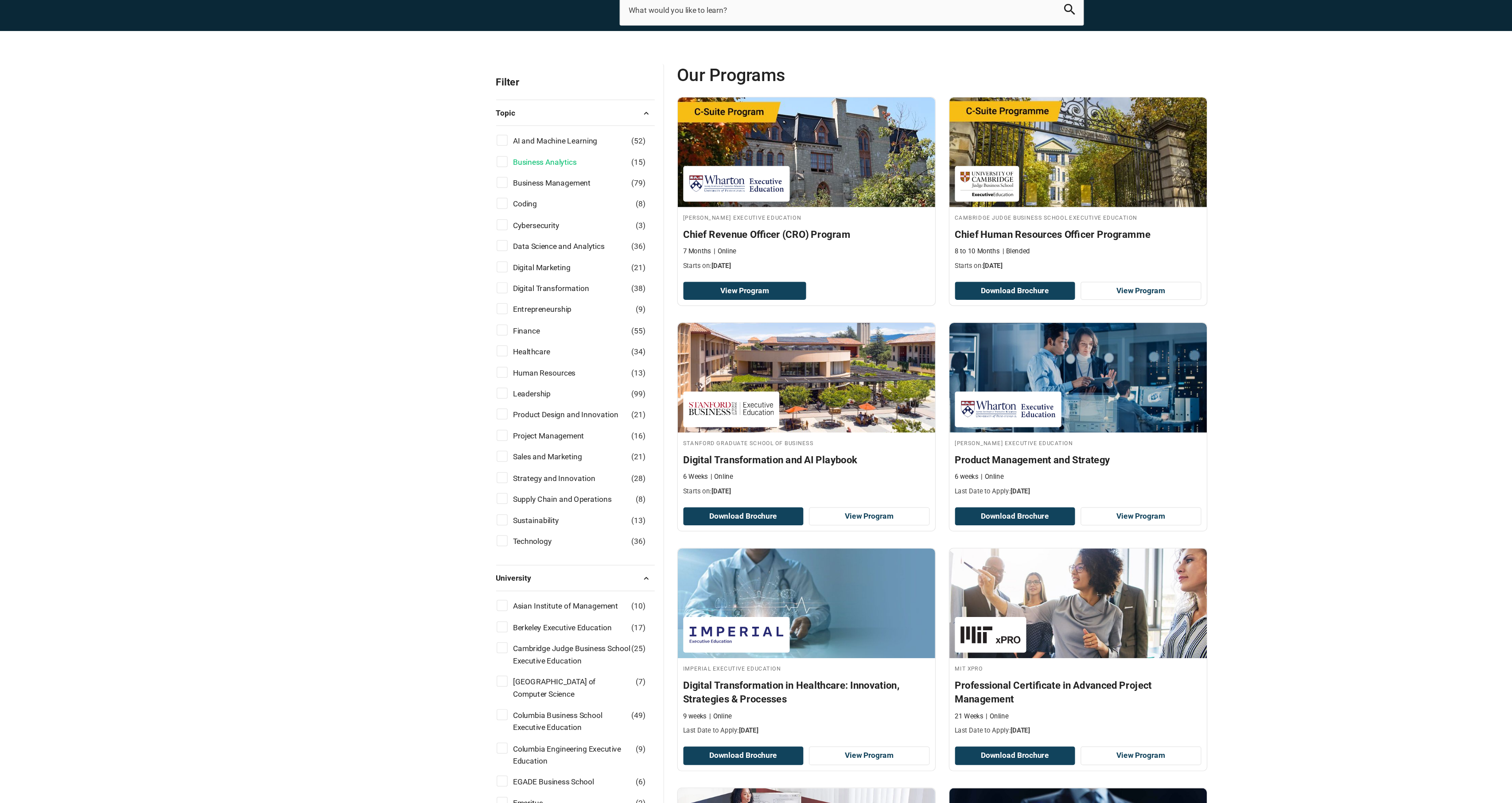
click at [483, 179] on link "Business Analytics" at bounding box center [518, 184] width 69 height 10
checkbox input "true"
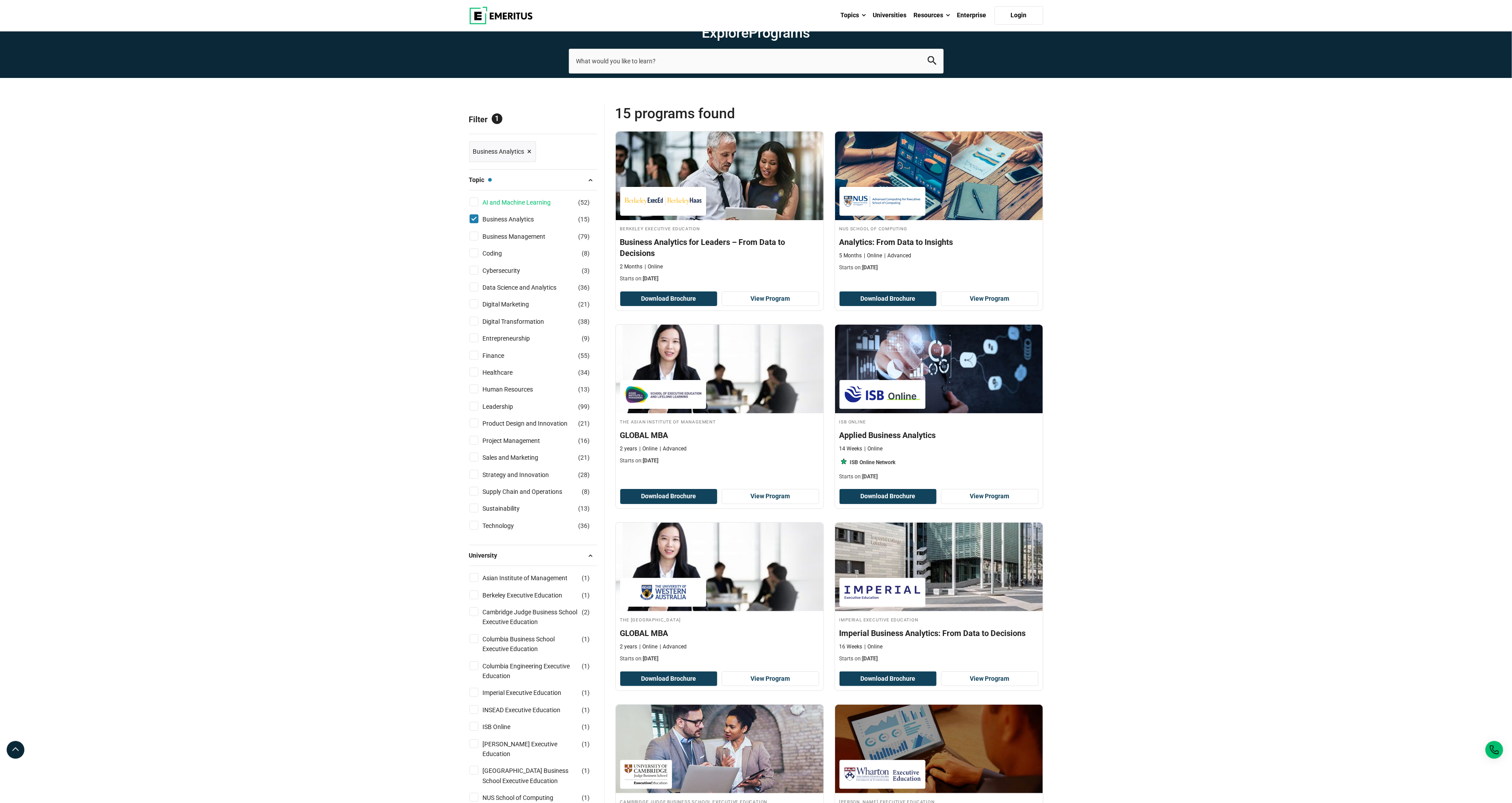
click at [527, 207] on link "AI and Machine Learning" at bounding box center [526, 203] width 86 height 10
checkbox input "true"
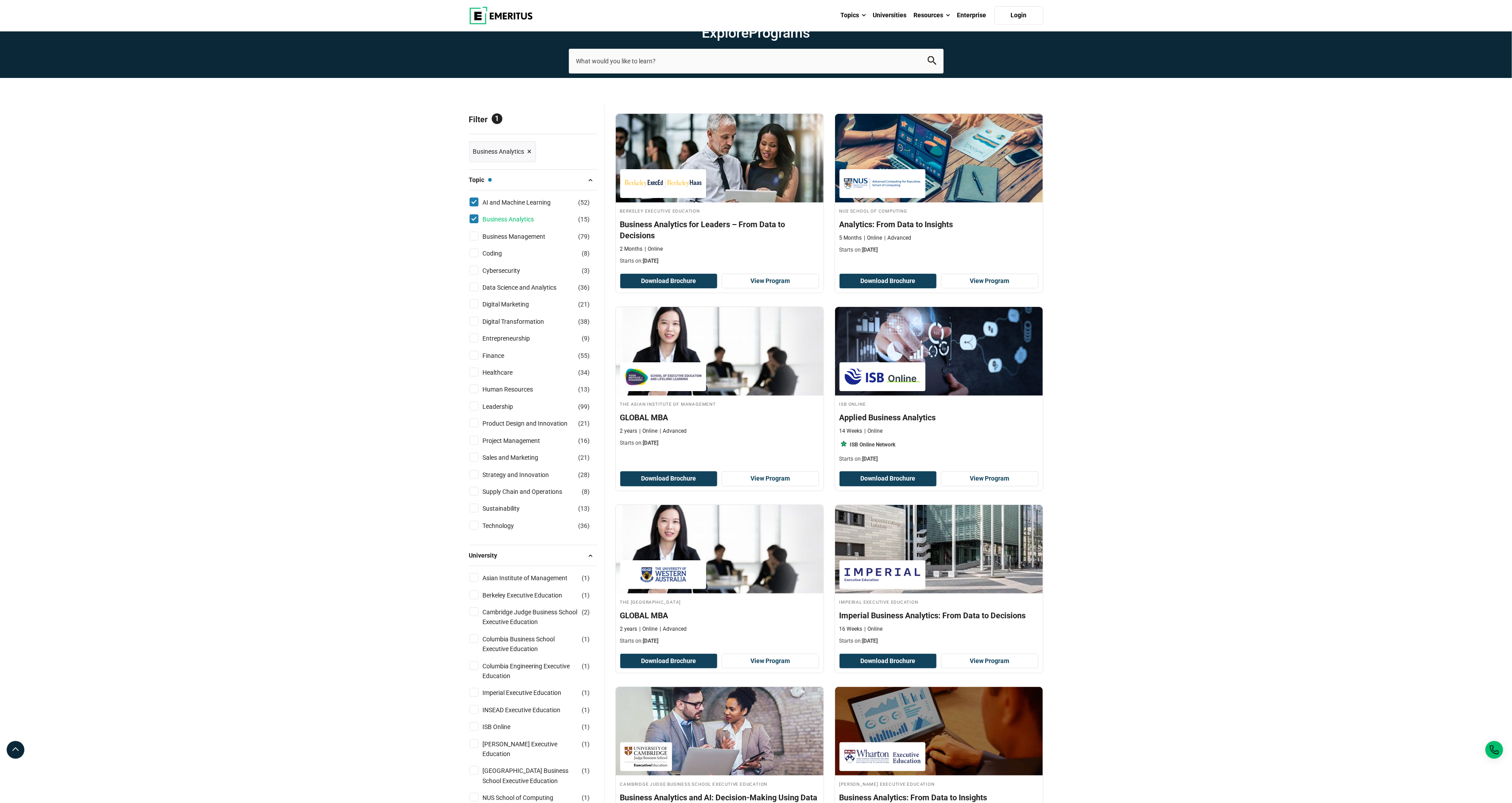
click at [507, 225] on link "Business Analytics" at bounding box center [518, 219] width 69 height 10
checkbox input "false"
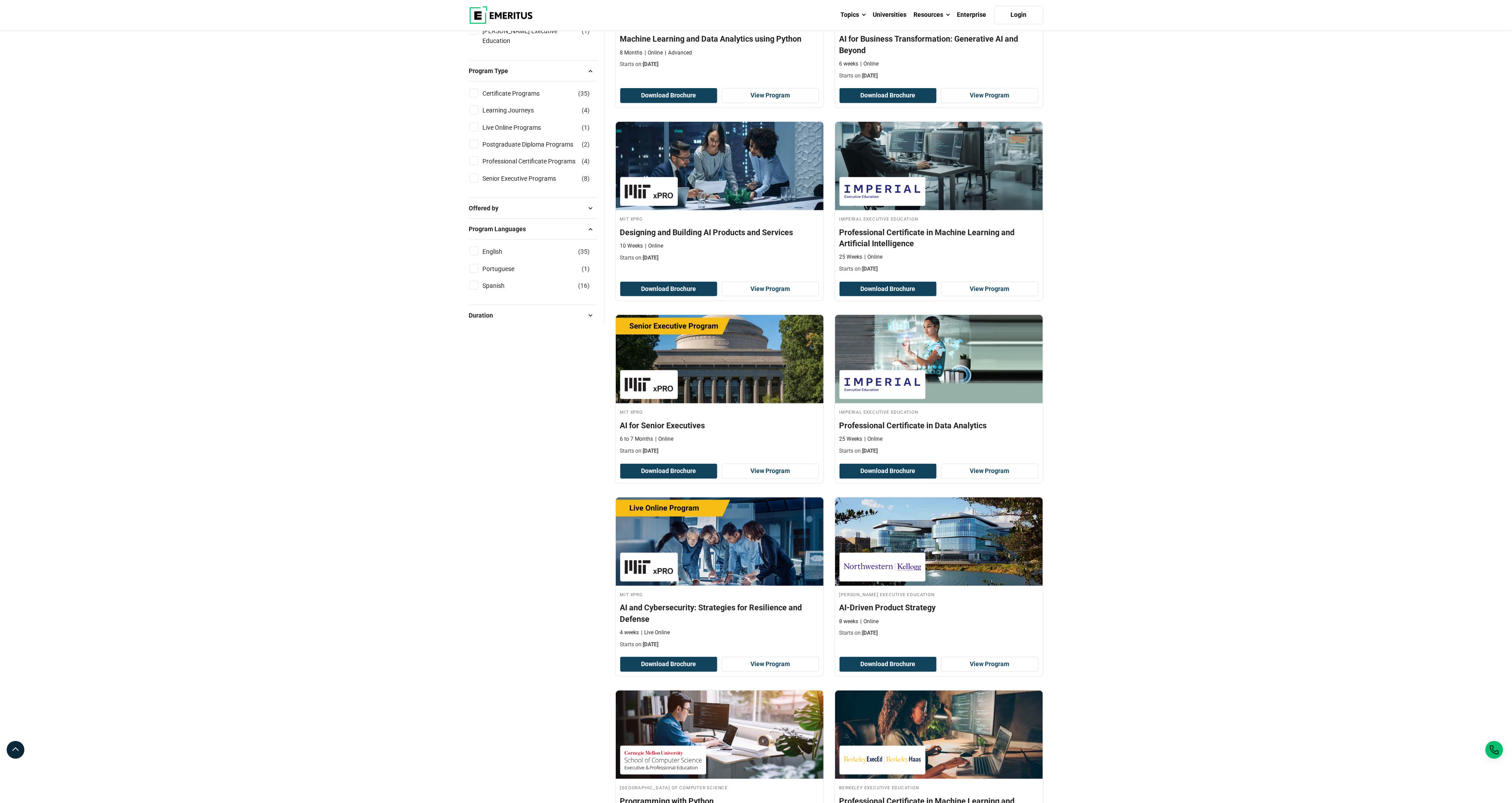
scroll to position [889, 0]
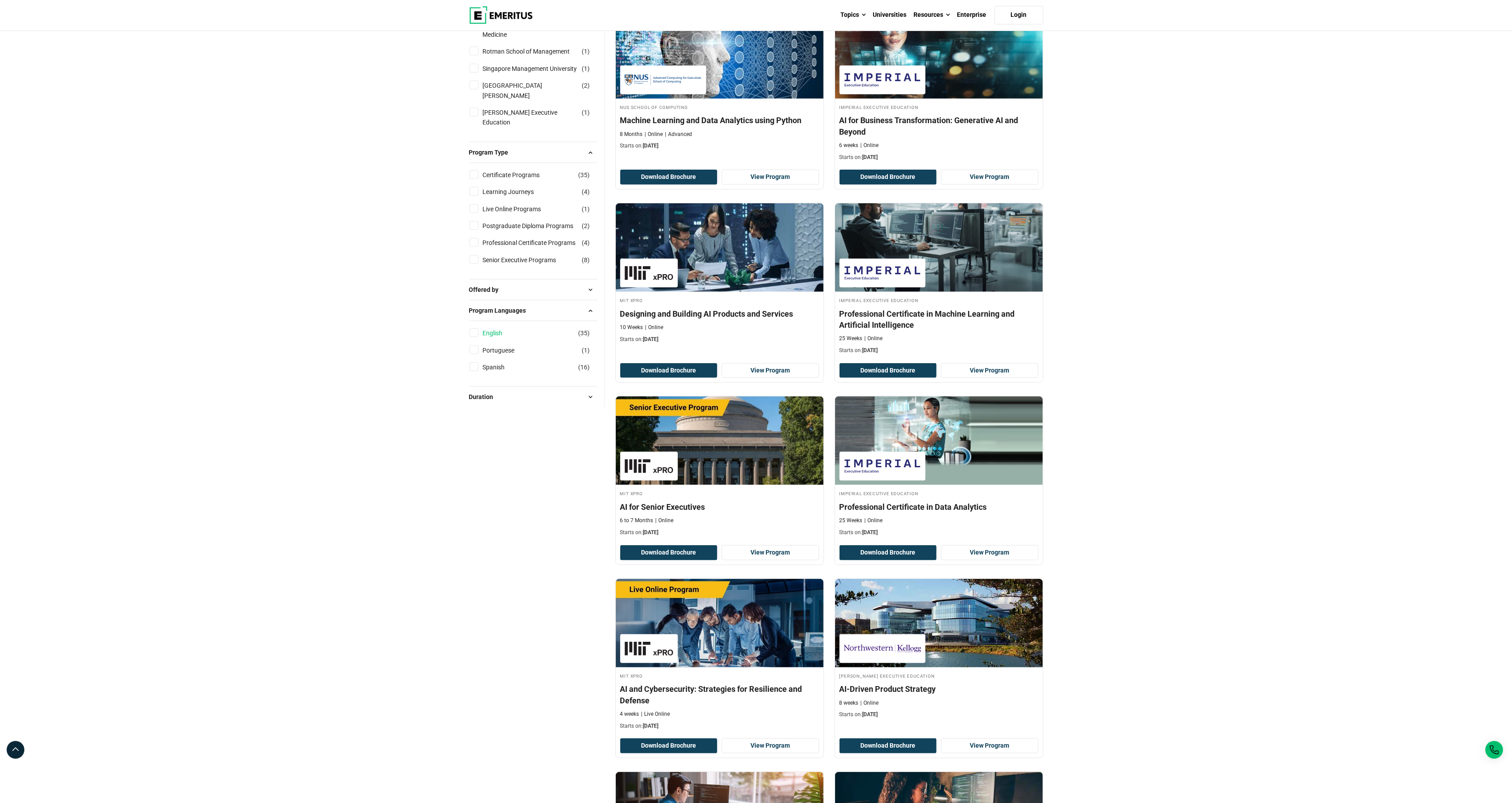
click at [487, 328] on link "English" at bounding box center [502, 333] width 38 height 10
checkbox input "true"
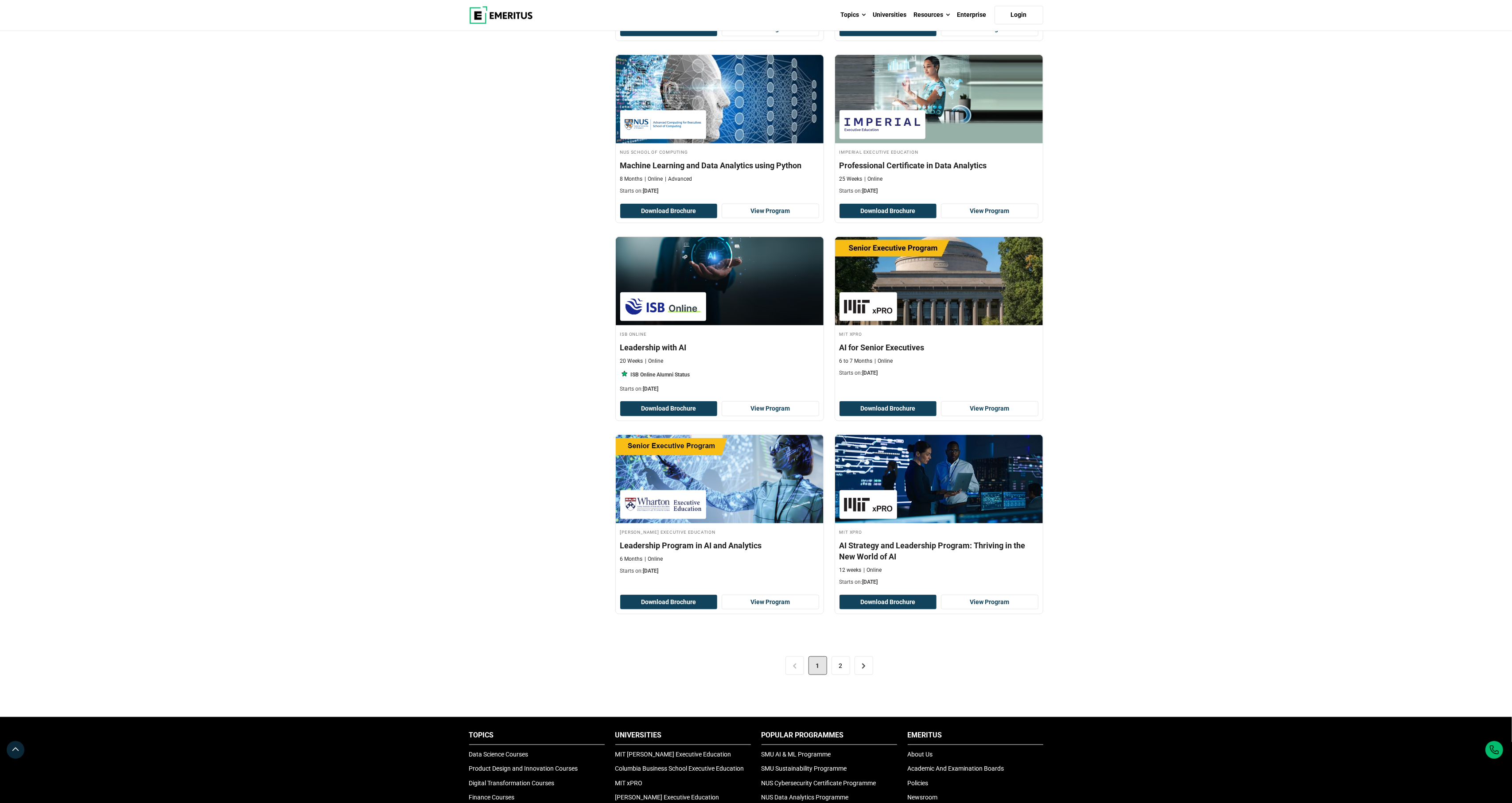
scroll to position [1400, 0]
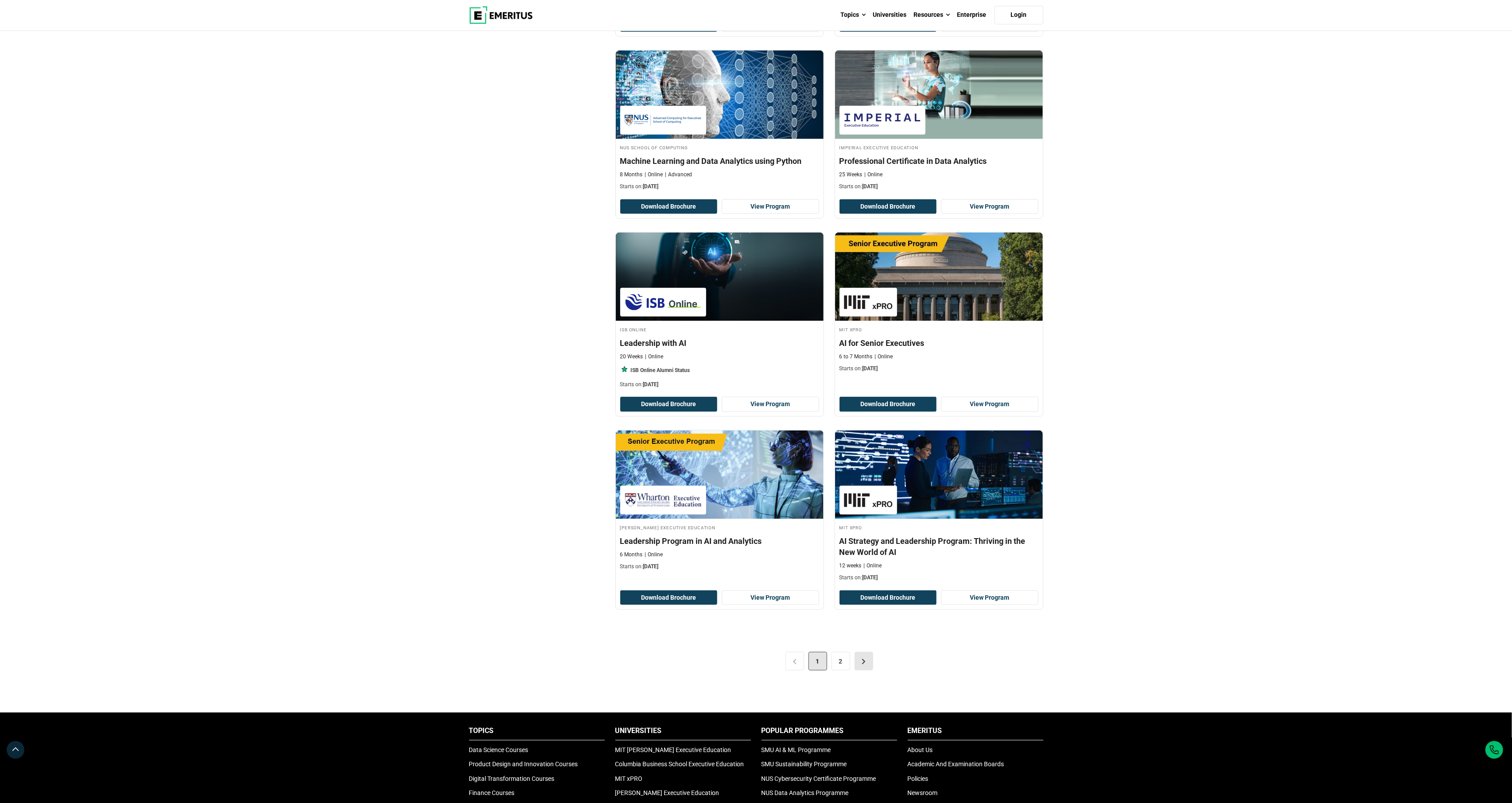
click at [861, 671] on link ">" at bounding box center [864, 661] width 19 height 19
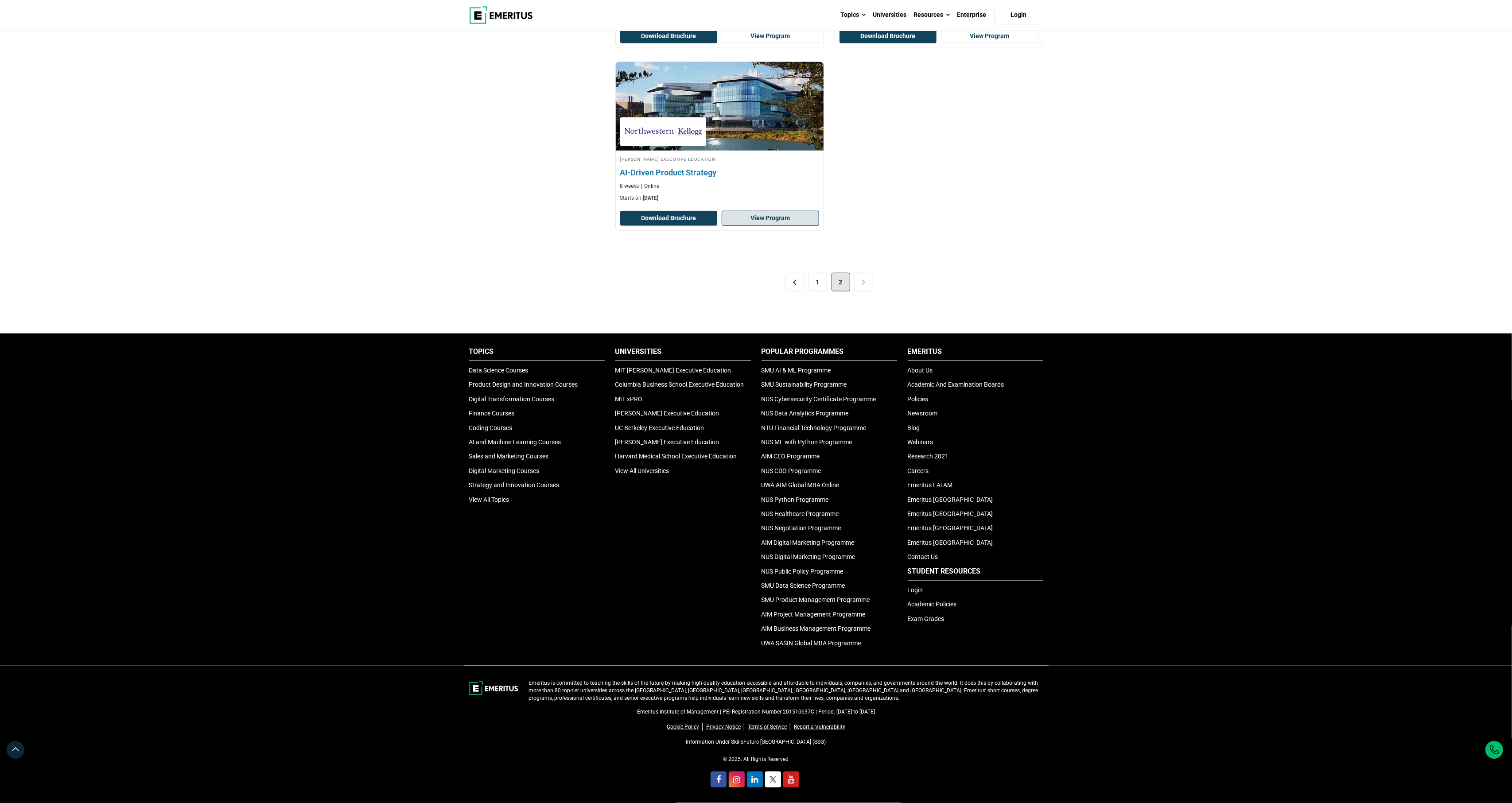
scroll to position [1405, 0]
click at [816, 291] on link "1" at bounding box center [818, 283] width 19 height 19
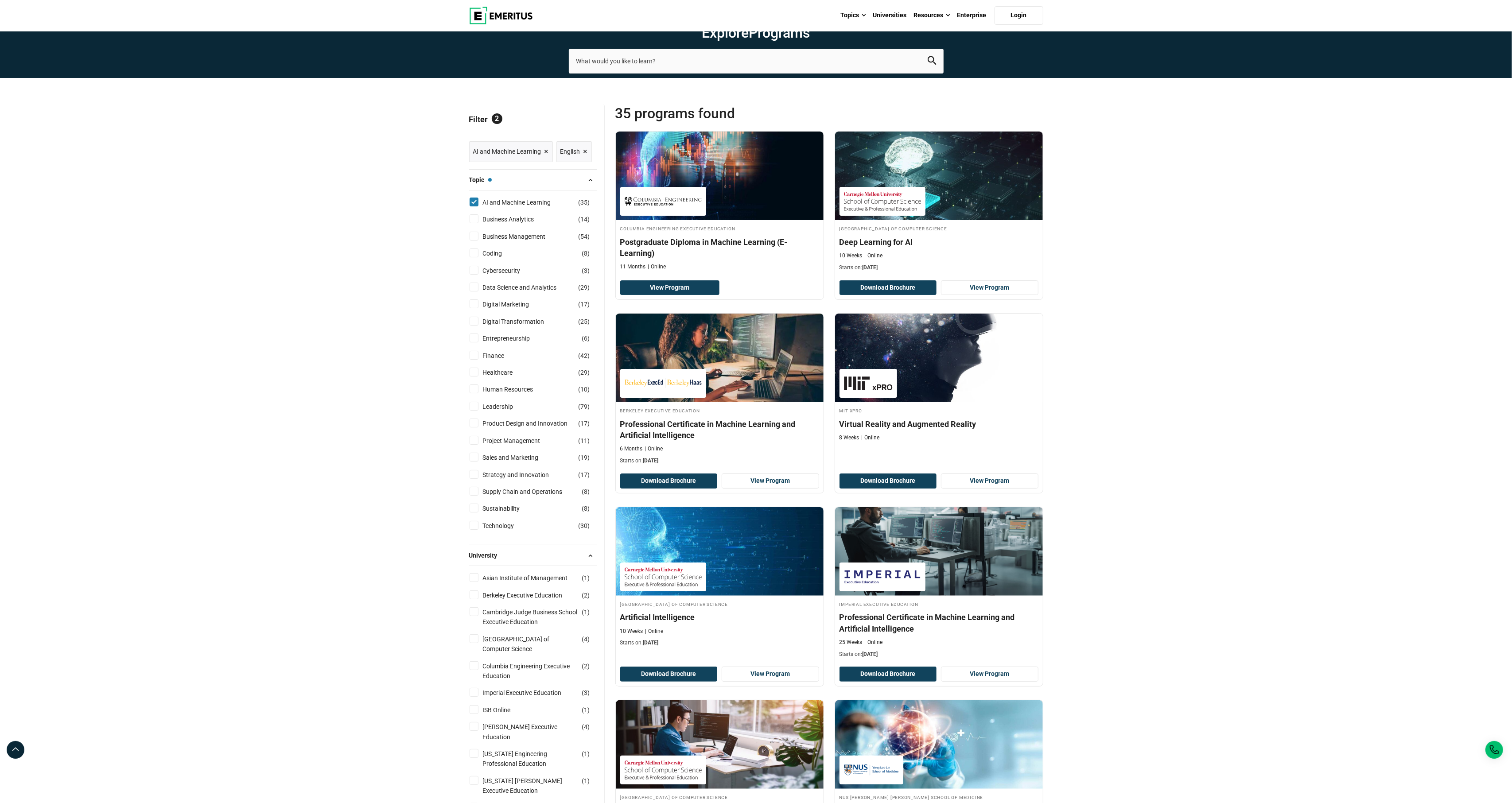
click at [536, 158] on span "AI and Machine Learning ×" at bounding box center [511, 152] width 76 height 13
